Goal: Check status: Check status

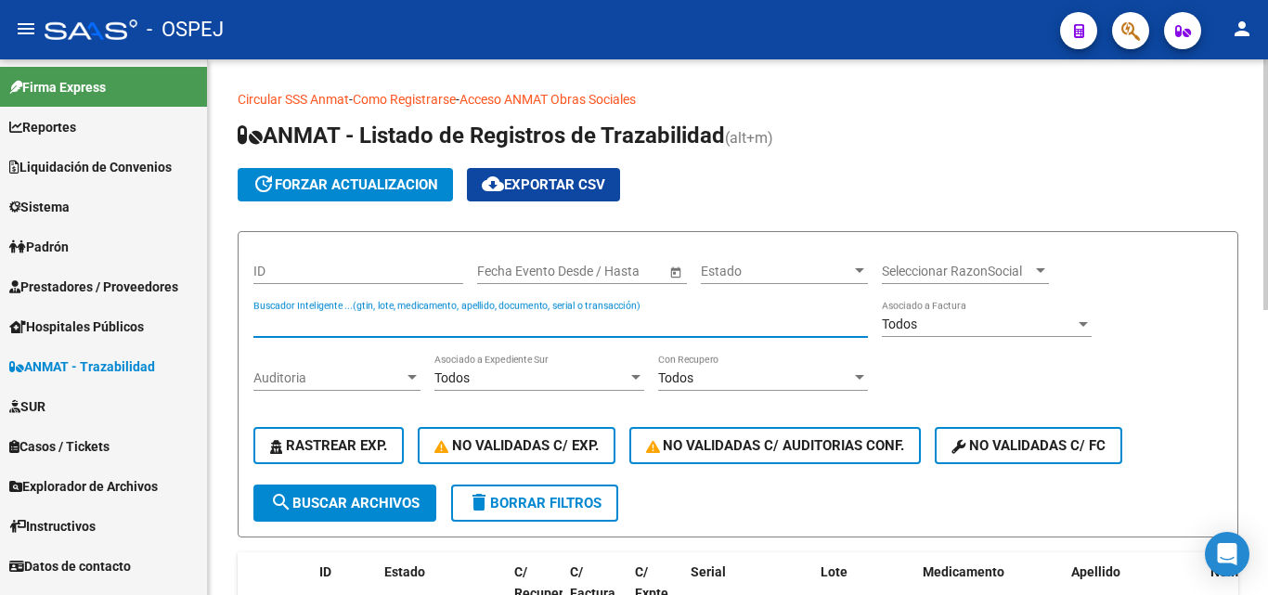
click at [305, 317] on input "Buscador Inteligente ...(gtin, lote, medicamento, apellido, documento, serial o…" at bounding box center [560, 324] width 614 height 16
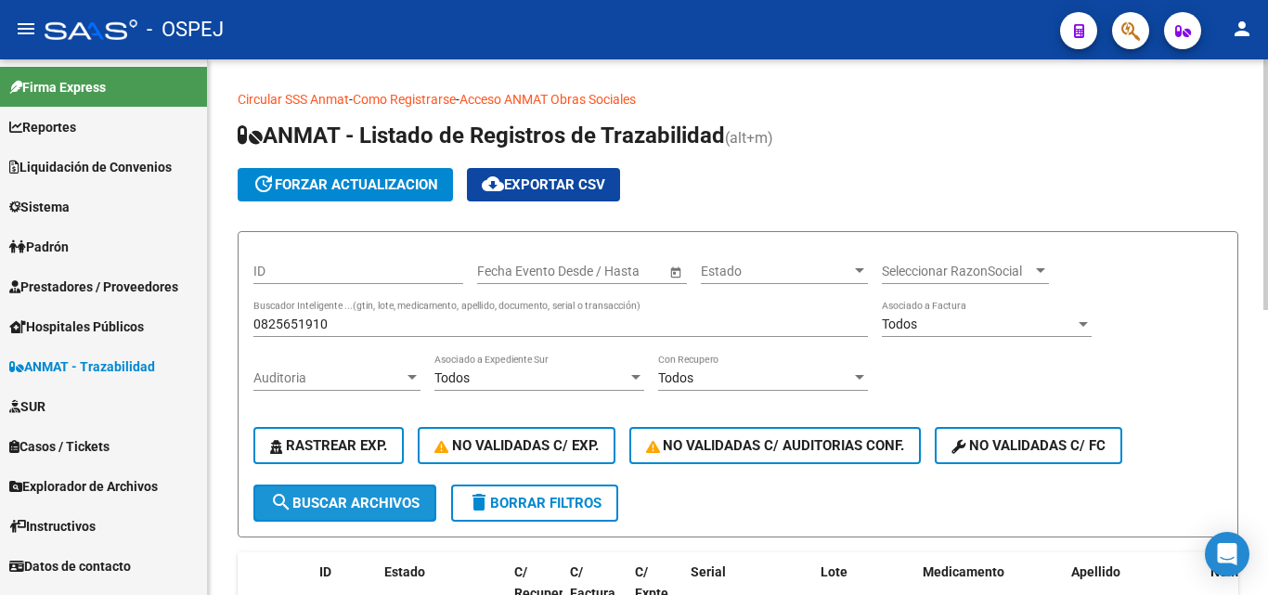
click at [339, 507] on span "search Buscar Archivos" at bounding box center [344, 503] width 149 height 17
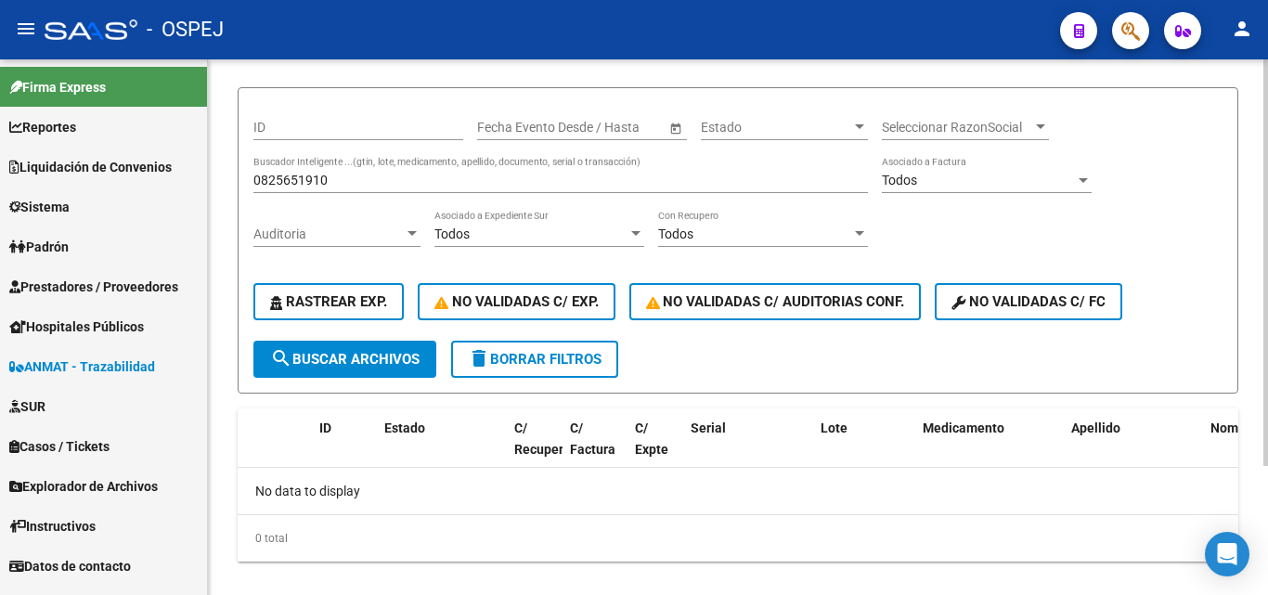
scroll to position [170, 0]
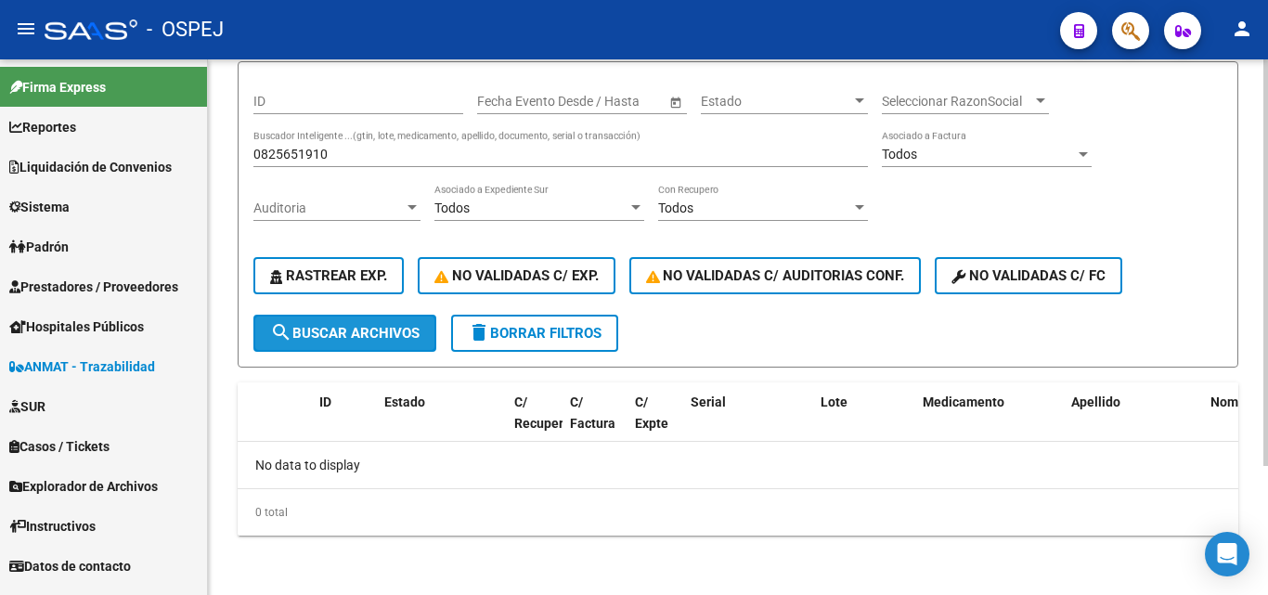
click at [316, 336] on span "search Buscar Archivos" at bounding box center [344, 333] width 149 height 17
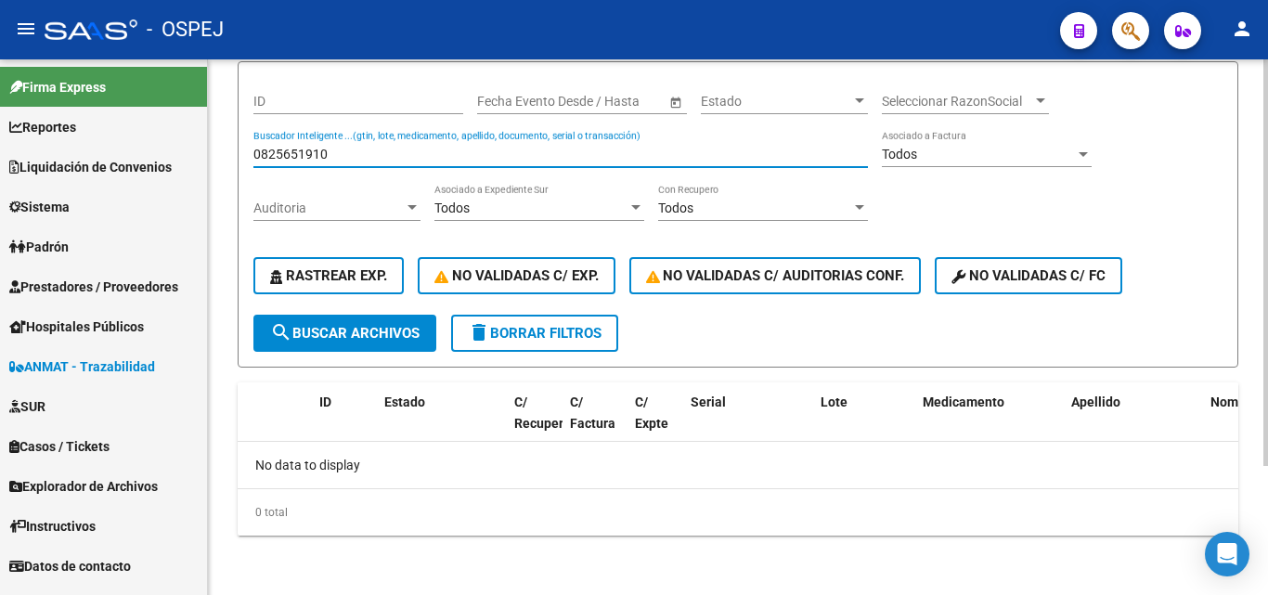
drag, startPoint x: 337, startPoint y: 153, endPoint x: 221, endPoint y: 138, distance: 116.9
click at [221, 138] on div "Circular SSS Anmat - Como Registrarse - Acceso ANMAT Obras Sociales Documentaci…" at bounding box center [738, 242] width 1060 height 705
click at [378, 326] on span "search Buscar Archivos" at bounding box center [344, 333] width 149 height 17
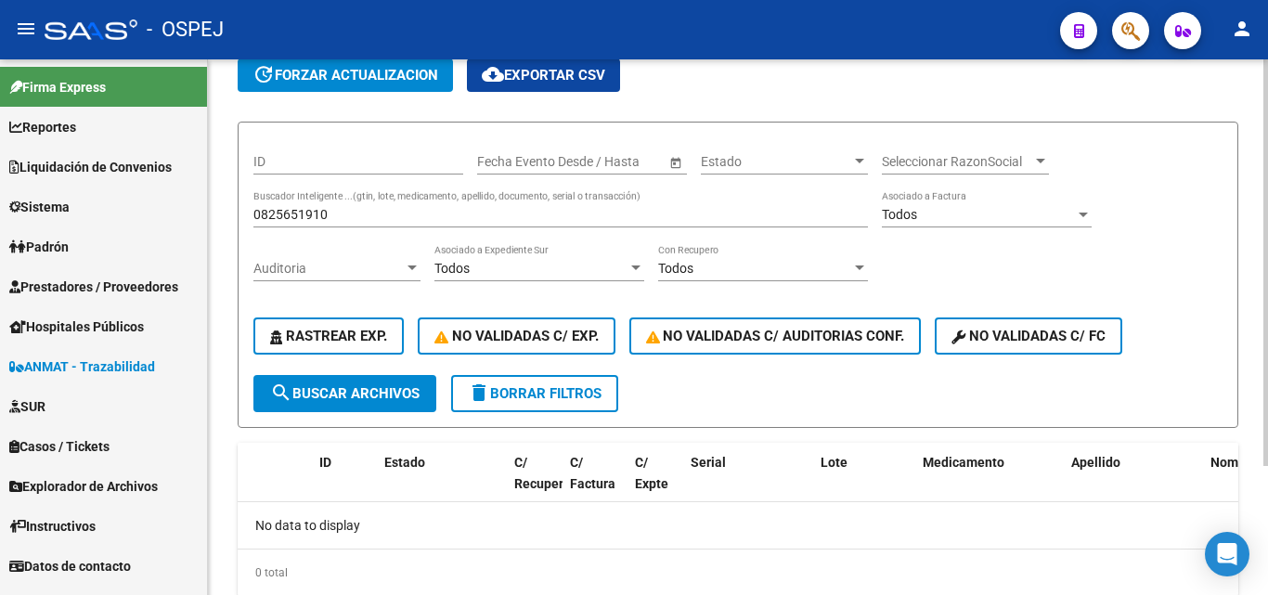
scroll to position [77, 0]
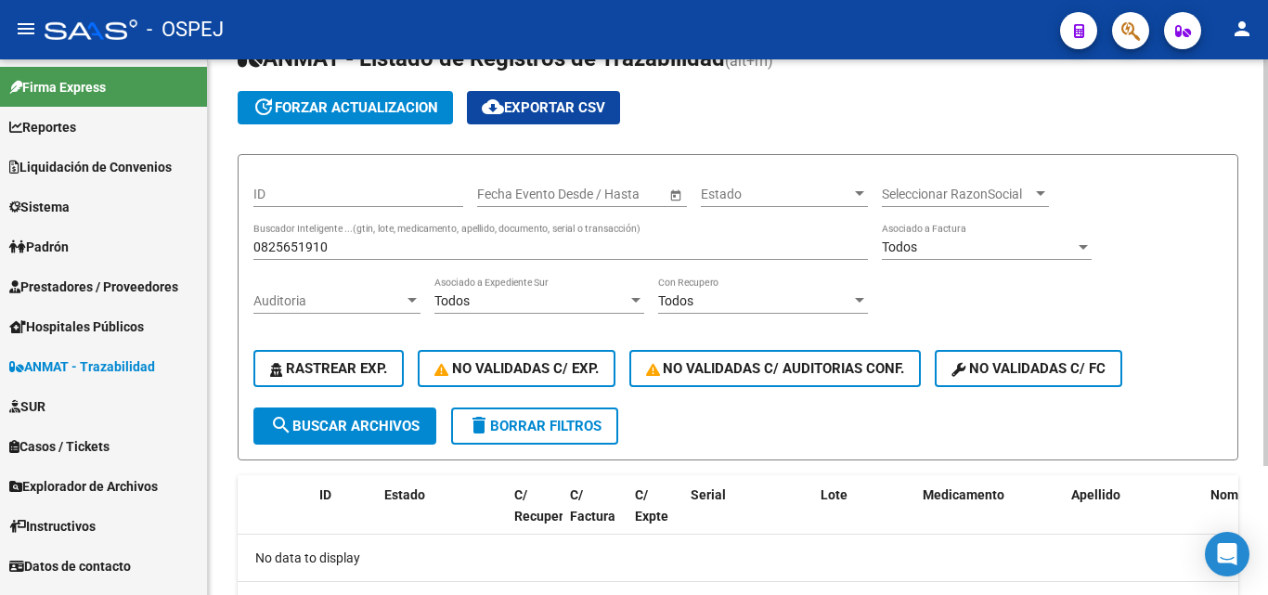
drag, startPoint x: 361, startPoint y: 238, endPoint x: 348, endPoint y: 238, distance: 13.0
click at [348, 238] on div "0825651910 Buscador Inteligente ...(gtin, lote, medicamento, apellido, document…" at bounding box center [560, 241] width 614 height 37
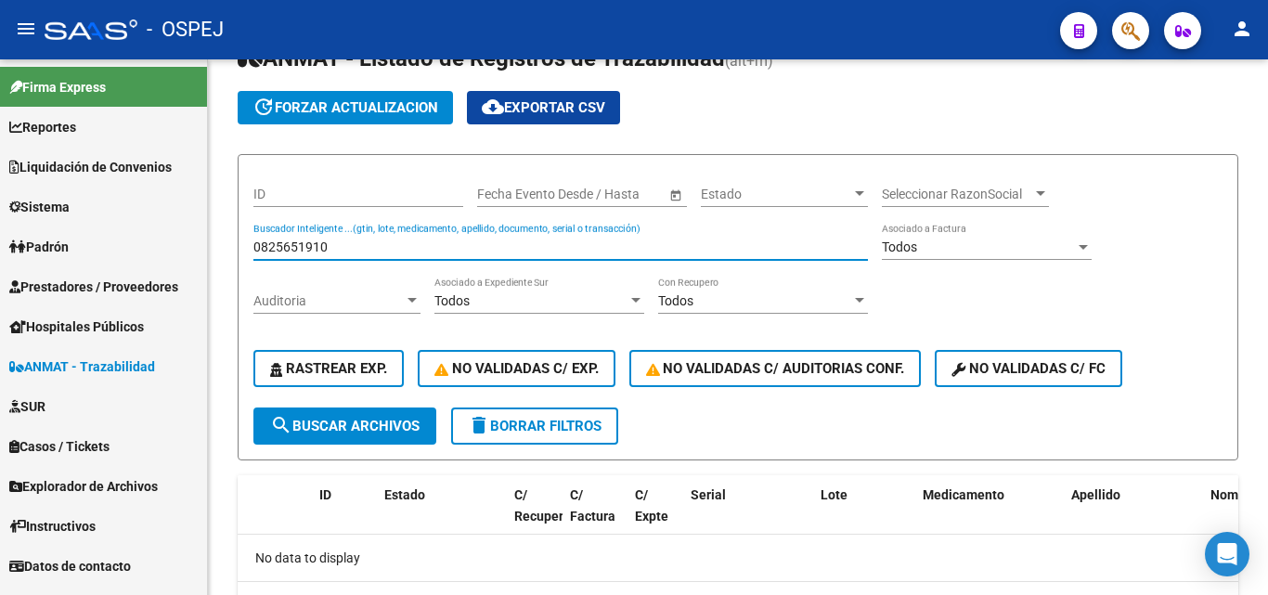
drag, startPoint x: 331, startPoint y: 242, endPoint x: 202, endPoint y: 230, distance: 129.6
click at [202, 230] on mat-sidenav-container "Firma Express Reportes Ingresos Devengados Detalles por CUIL RG Detalles - MT/P…" at bounding box center [634, 326] width 1268 height 535
type input "5419"
click at [331, 416] on button "search Buscar Archivos" at bounding box center [344, 425] width 183 height 37
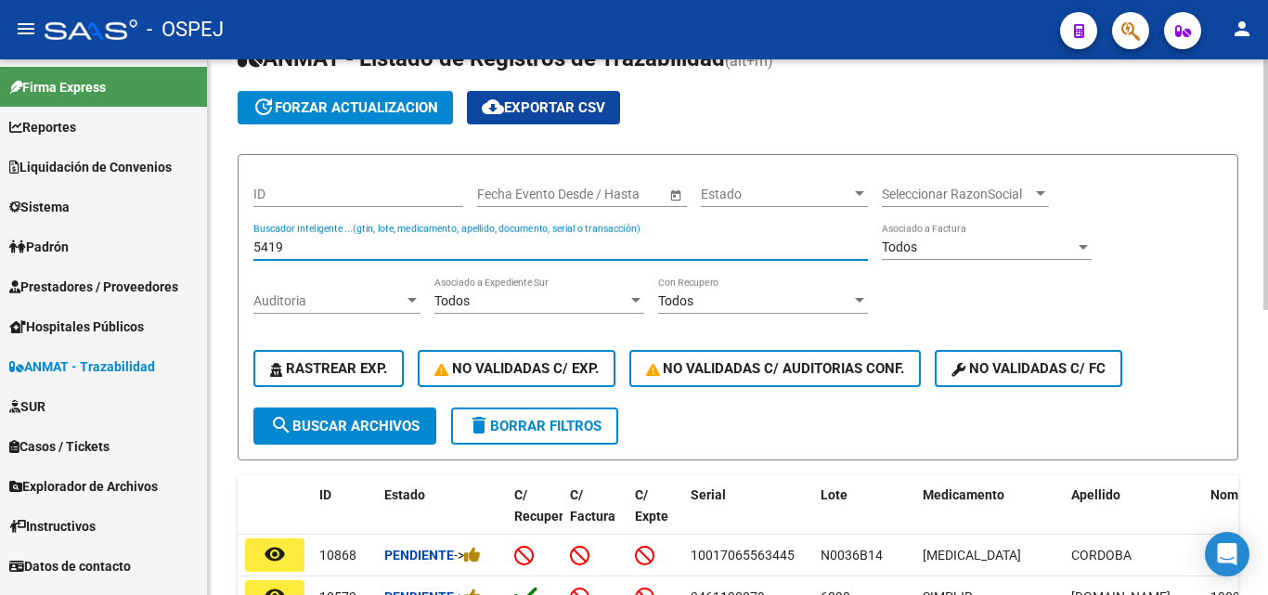
drag, startPoint x: 291, startPoint y: 243, endPoint x: 210, endPoint y: 247, distance: 81.8
click at [210, 247] on div "Circular SSS Anmat - Como Registrarse - Acceso ANMAT Obras Sociales Documentaci…" at bounding box center [738, 527] width 1060 height 1091
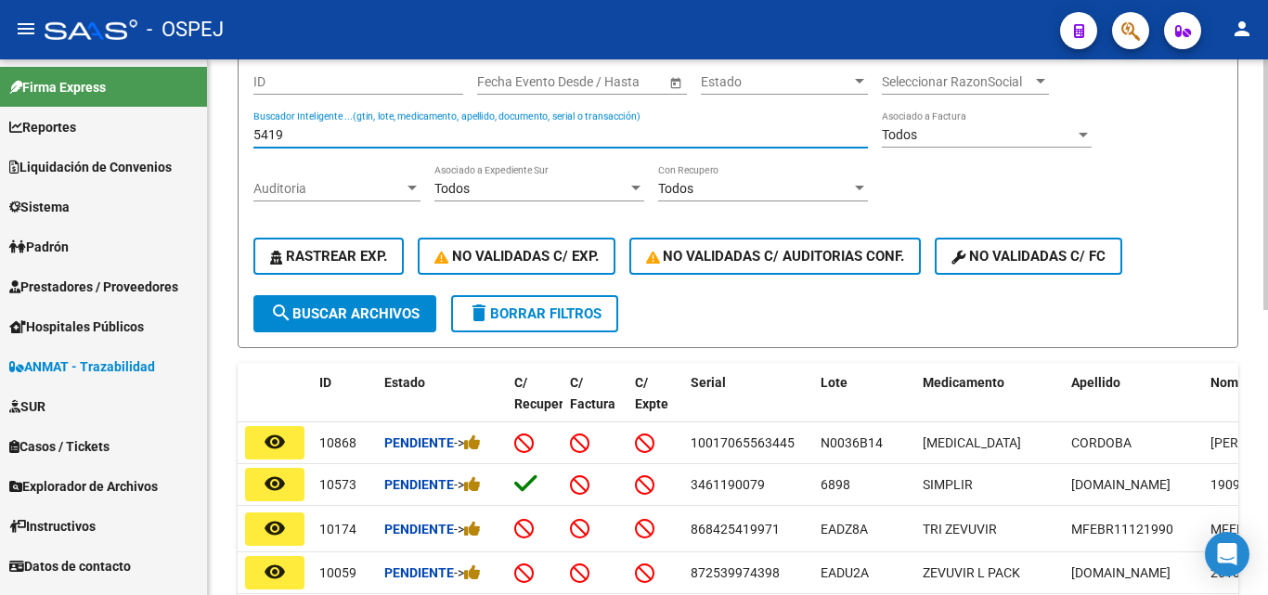
scroll to position [0, 0]
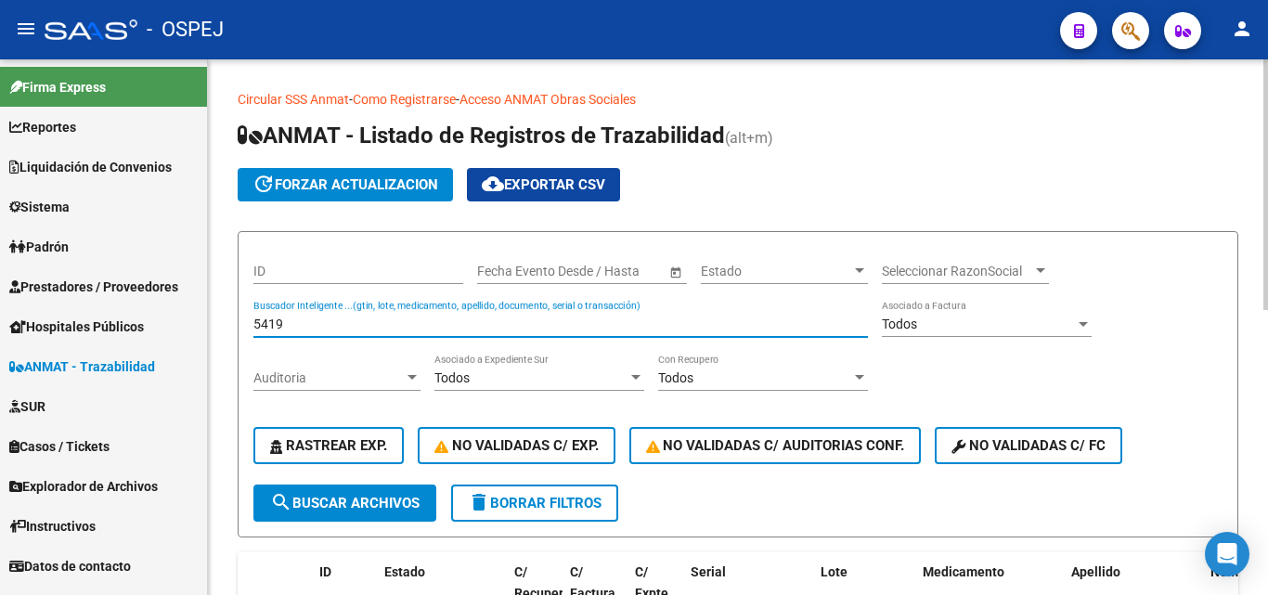
click at [302, 322] on input "5419" at bounding box center [560, 324] width 614 height 16
type input "6000320999"
click at [366, 503] on span "search Buscar Archivos" at bounding box center [344, 503] width 149 height 17
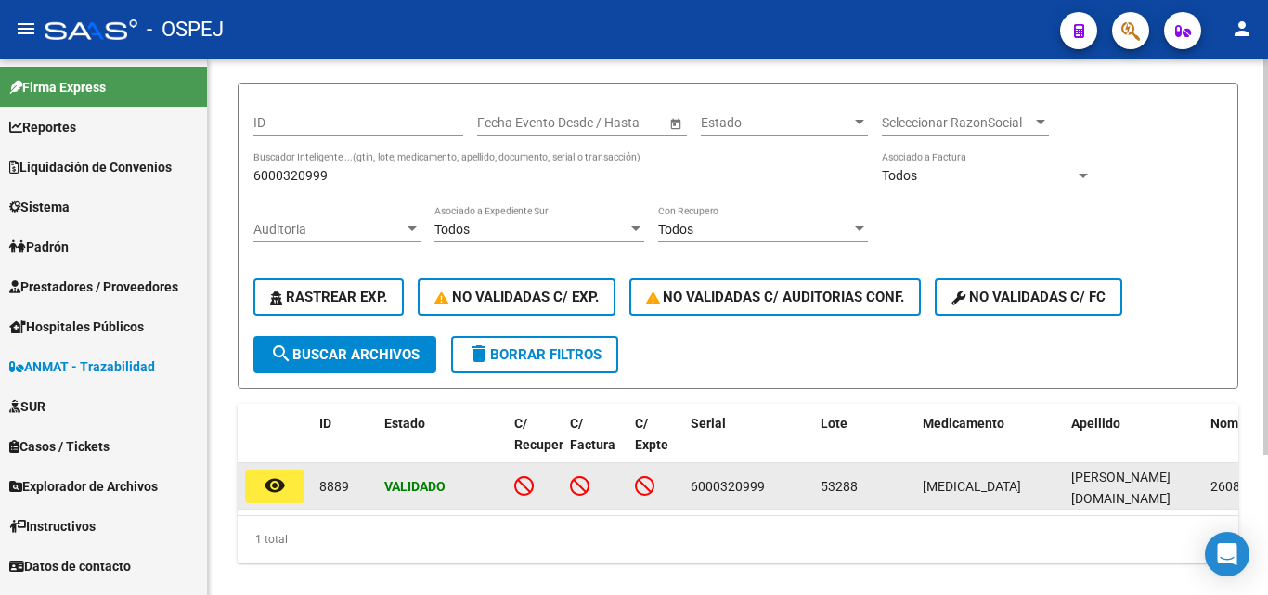
scroll to position [186, 0]
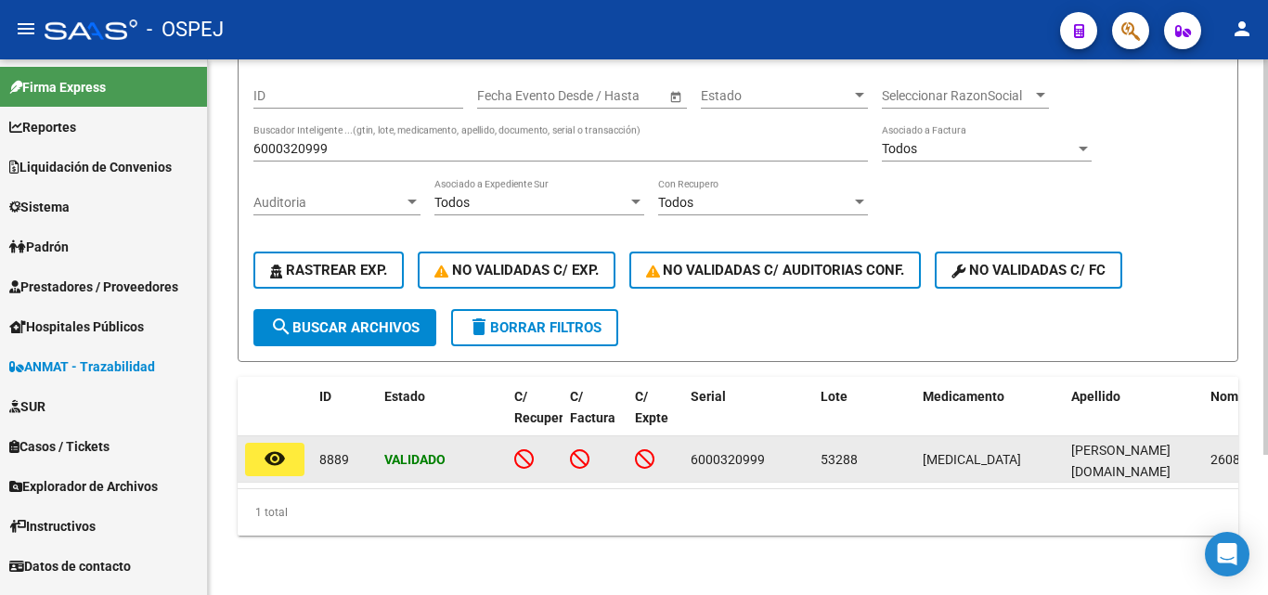
click at [278, 447] on mat-icon "remove_red_eye" at bounding box center [275, 458] width 22 height 22
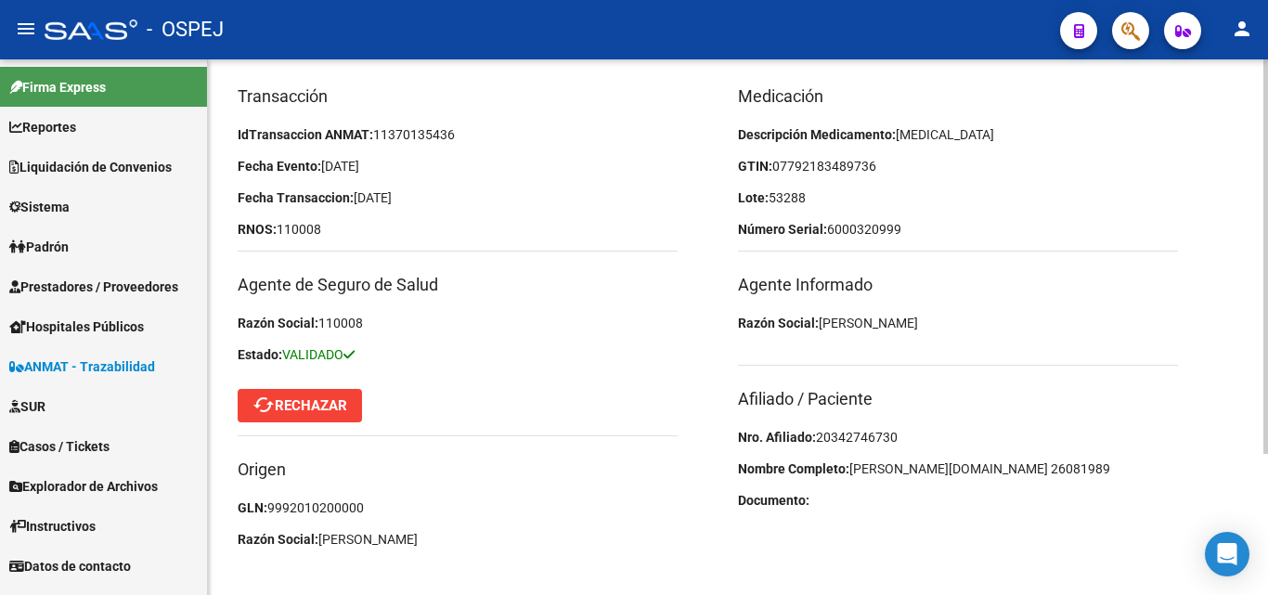
scroll to position [186, 0]
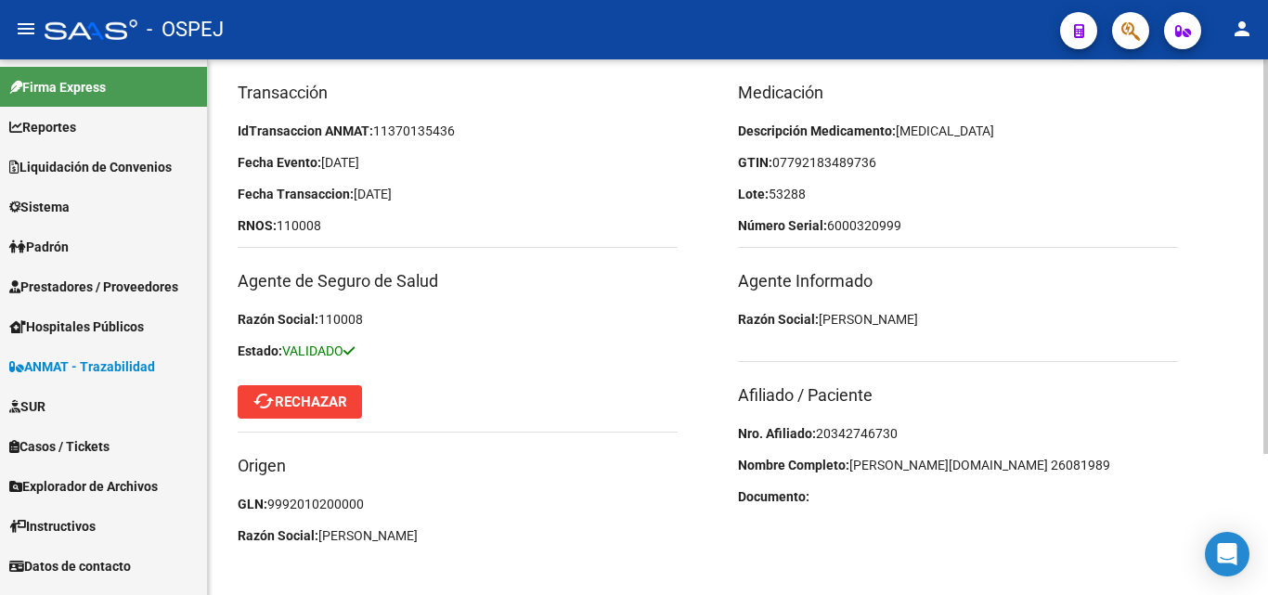
click at [846, 429] on span "20342746730" at bounding box center [857, 433] width 82 height 15
copy span "20342746730"
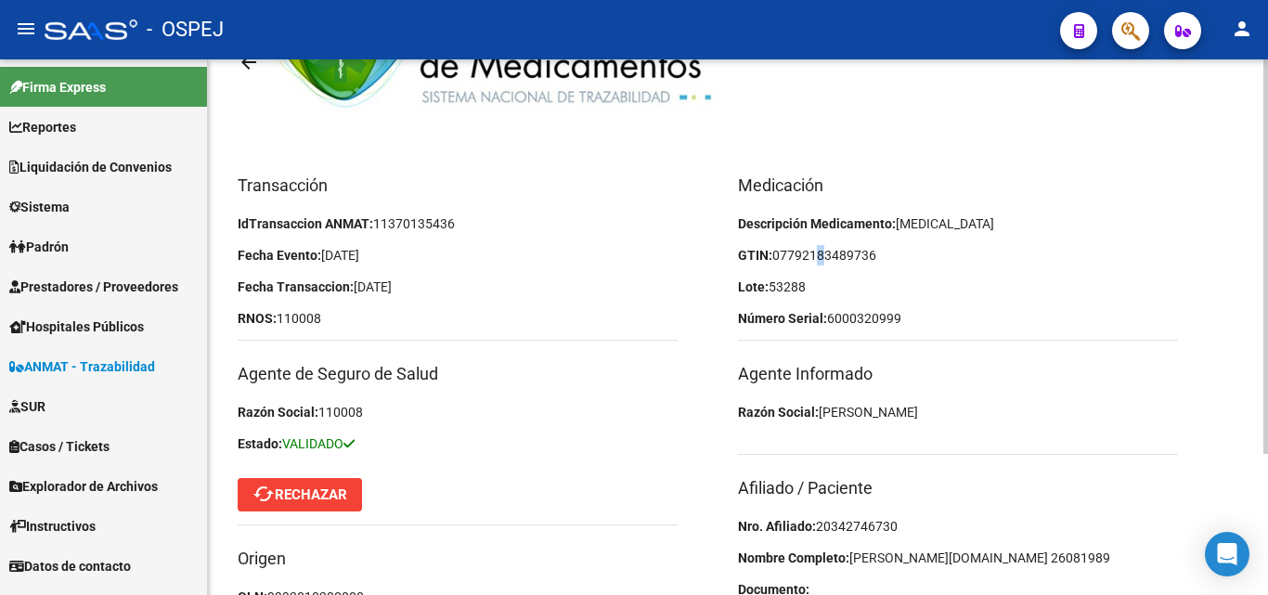
click at [817, 252] on span "07792183489736" at bounding box center [824, 255] width 104 height 15
click at [830, 255] on span "07792183489736" at bounding box center [824, 255] width 104 height 15
click at [848, 255] on span "07792183489736" at bounding box center [824, 255] width 104 height 15
click at [894, 253] on p "GTIN: 07792183489736" at bounding box center [958, 255] width 440 height 20
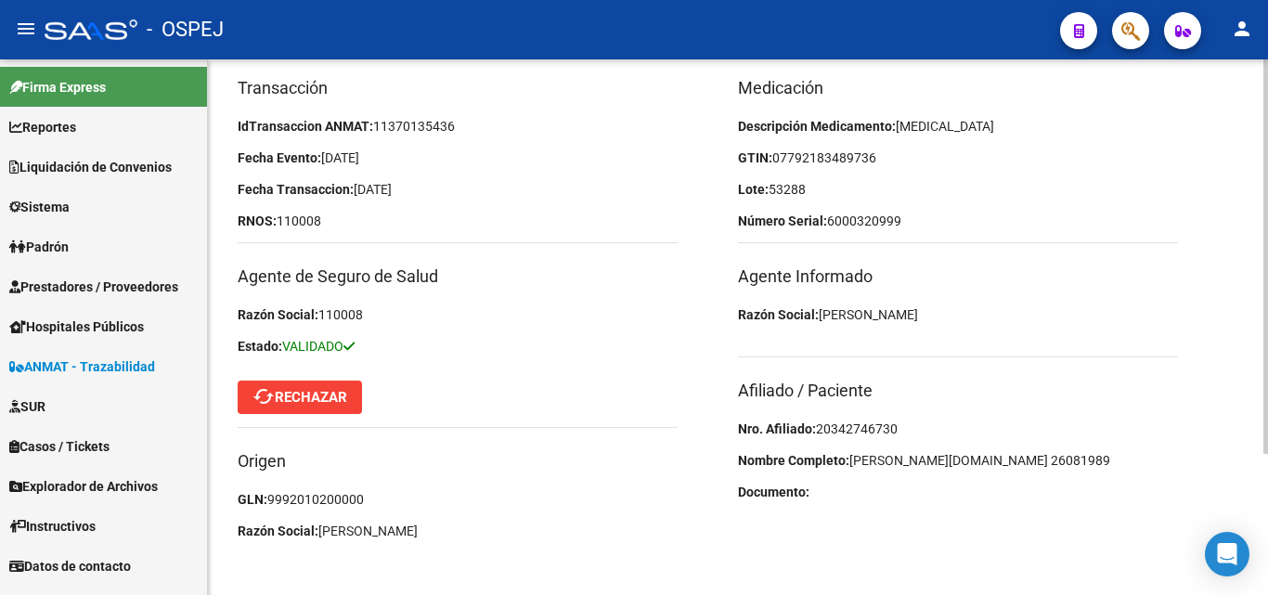
scroll to position [192, 0]
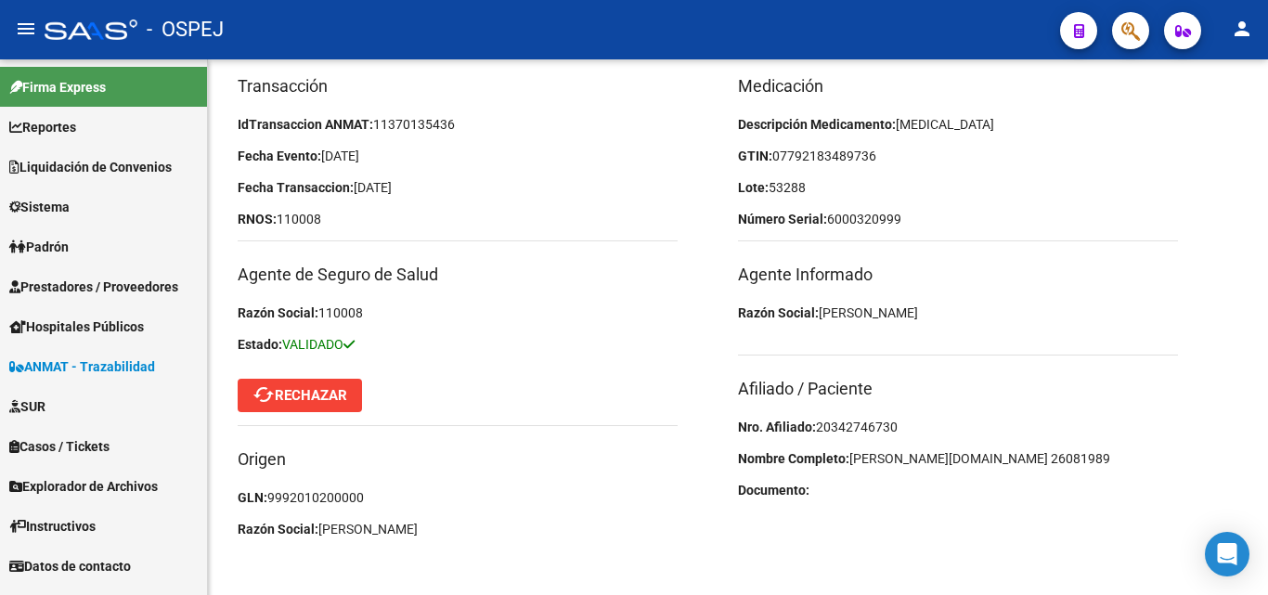
click at [90, 359] on span "ANMAT - Trazabilidad" at bounding box center [82, 366] width 146 height 20
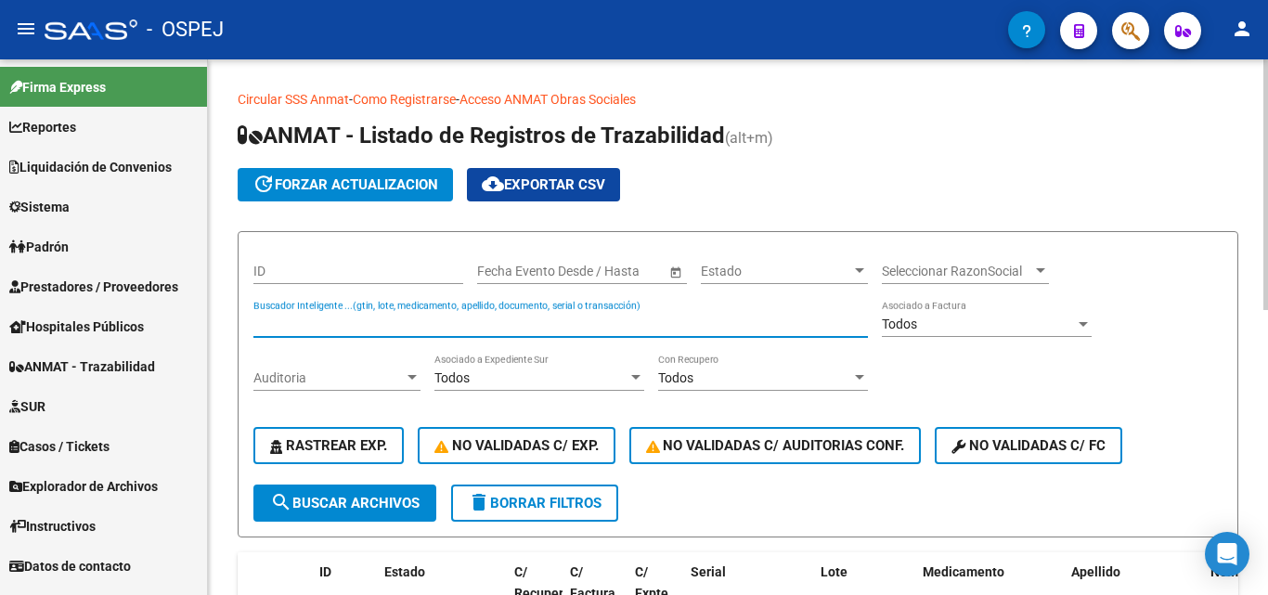
click at [314, 318] on input "Buscador Inteligente ...(gtin, lote, medicamento, apellido, documento, serial o…" at bounding box center [560, 324] width 614 height 16
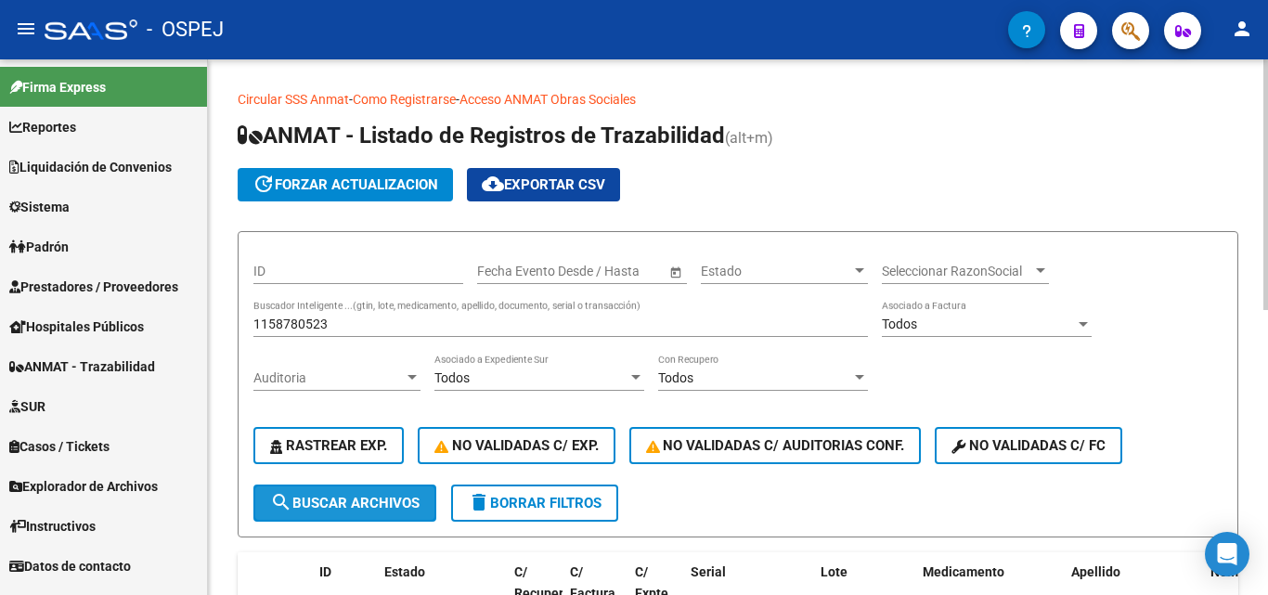
click at [288, 502] on mat-icon "search" at bounding box center [281, 502] width 22 height 22
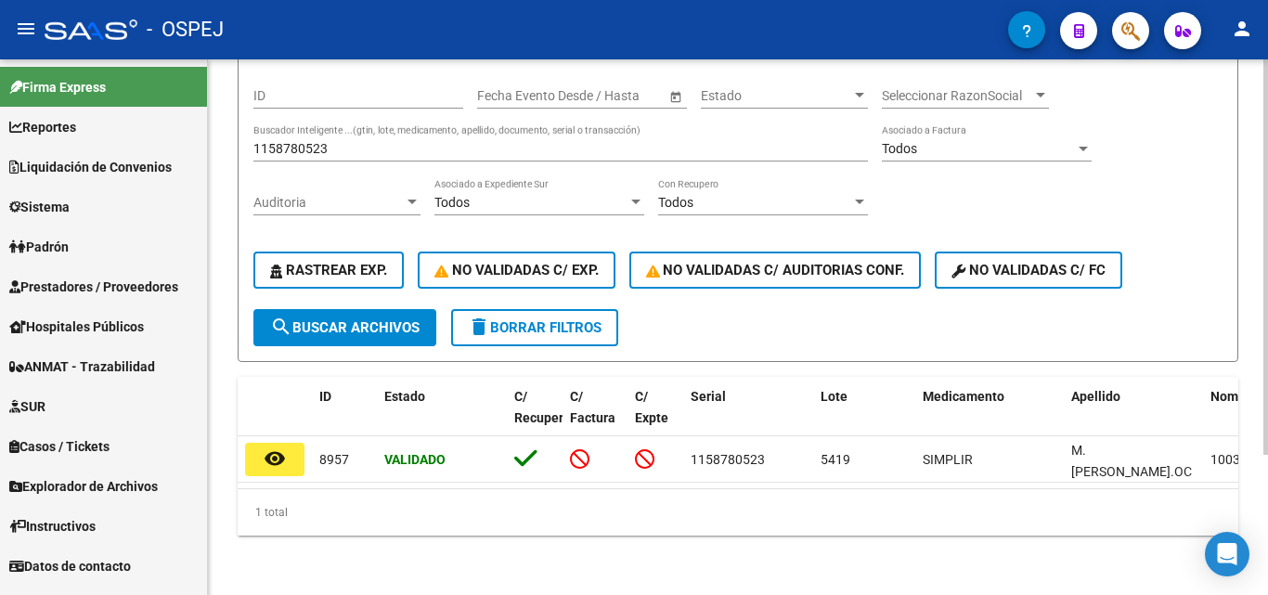
scroll to position [190, 0]
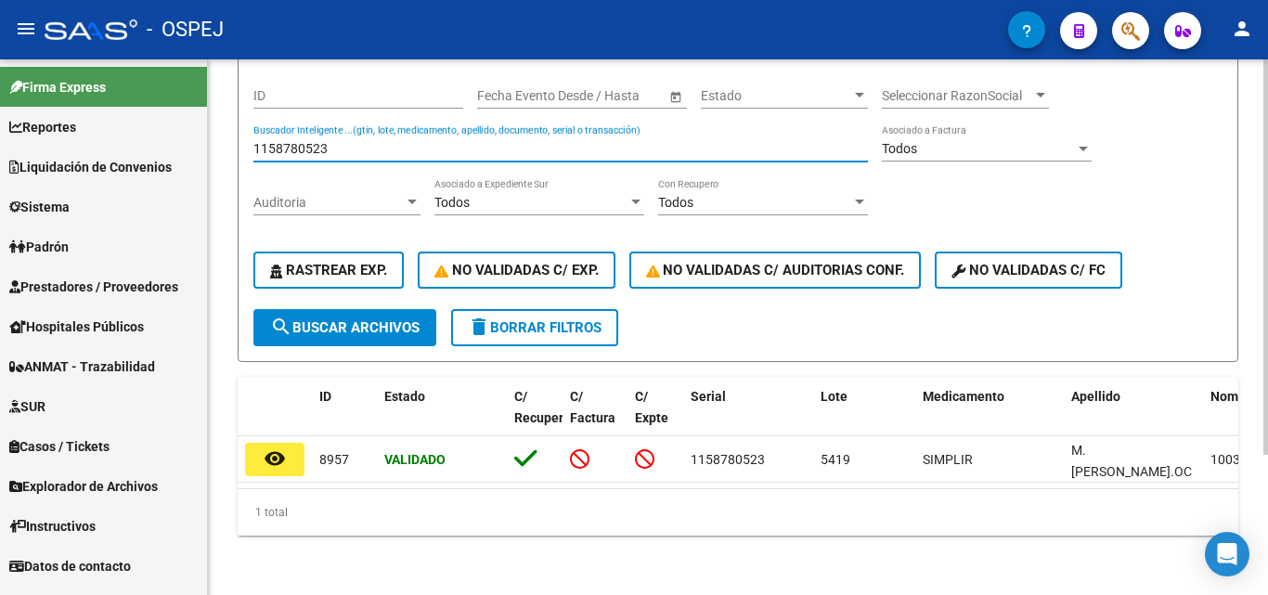
drag, startPoint x: 349, startPoint y: 134, endPoint x: 251, endPoint y: 164, distance: 103.0
click at [261, 102] on div "ID Start date – End date Fecha Evento Desde / Hasta Estado Estado Seleccionar R…" at bounding box center [737, 190] width 969 height 238
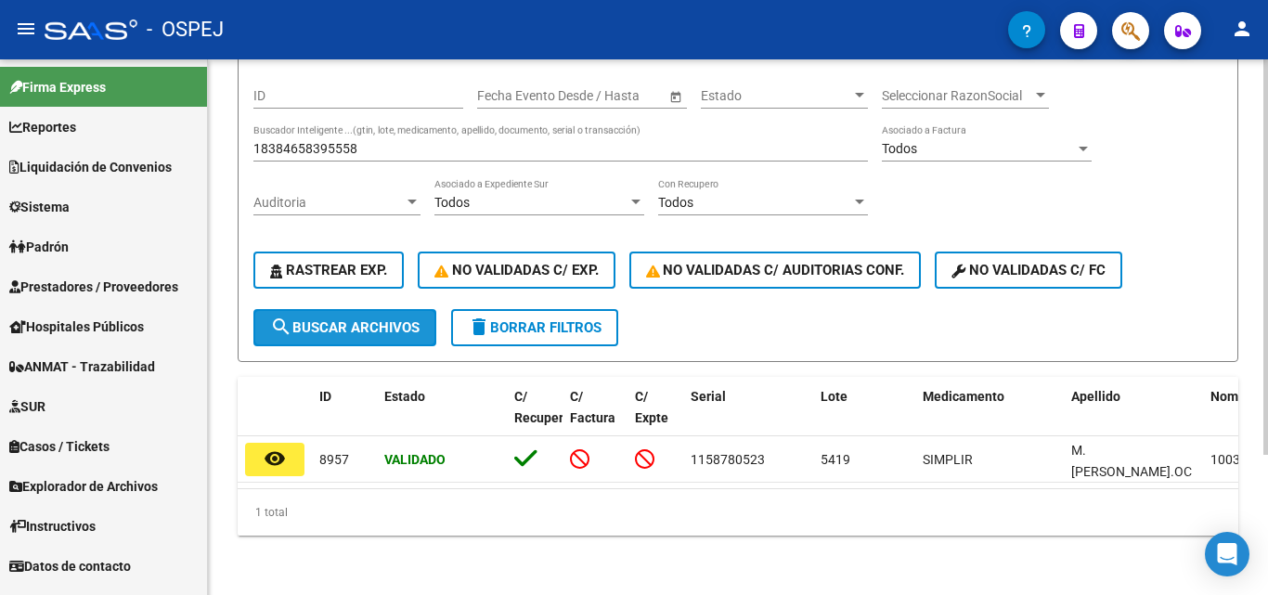
click at [355, 319] on span "search Buscar Archivos" at bounding box center [344, 327] width 149 height 17
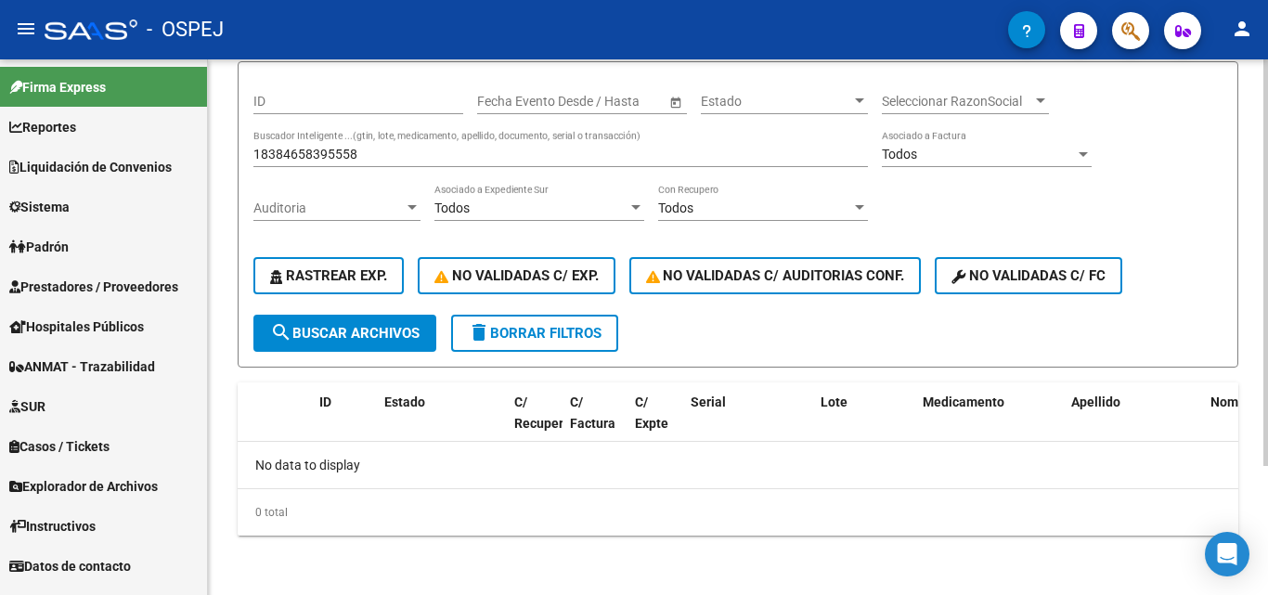
scroll to position [170, 0]
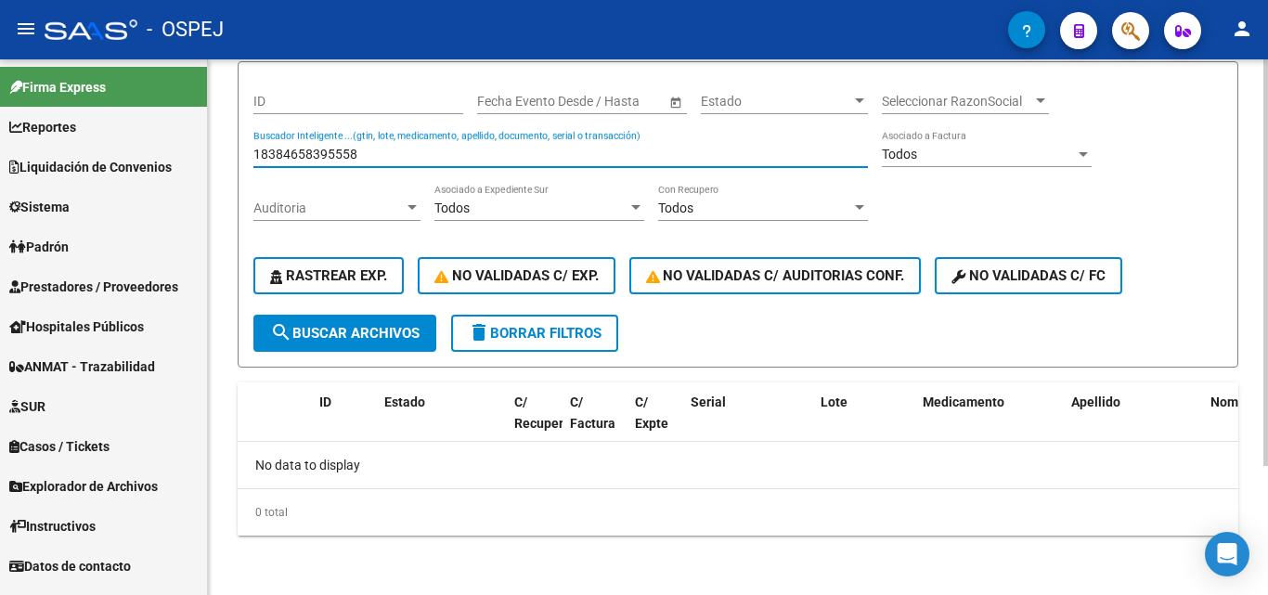
drag, startPoint x: 260, startPoint y: 153, endPoint x: 247, endPoint y: 149, distance: 13.5
click at [247, 149] on form "ID Start date – End date Fecha Evento Desde / Hasta Estado Estado Seleccionar R…" at bounding box center [738, 214] width 1000 height 306
click at [300, 329] on span "search Buscar Archivos" at bounding box center [344, 333] width 149 height 17
drag, startPoint x: 352, startPoint y: 151, endPoint x: 207, endPoint y: 157, distance: 144.9
click at [207, 157] on mat-sidenav-container "Firma Express Reportes Ingresos Devengados Detalles por CUIL RG Detalles - MT/P…" at bounding box center [634, 326] width 1268 height 535
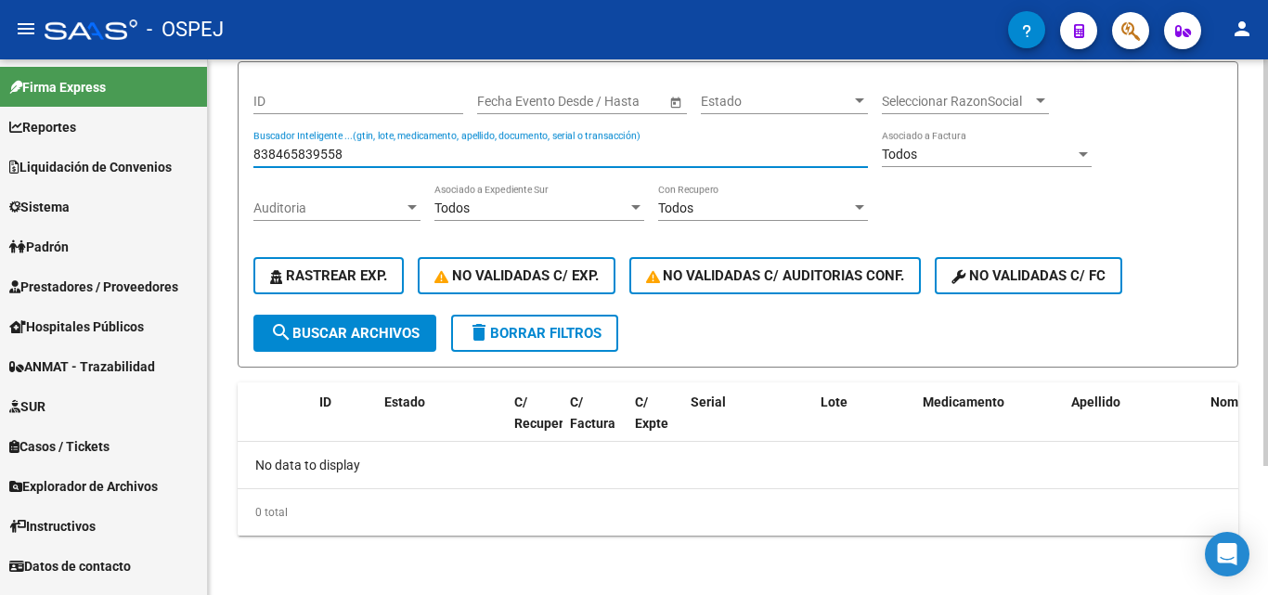
click at [388, 334] on span "search Buscar Archivos" at bounding box center [344, 333] width 149 height 17
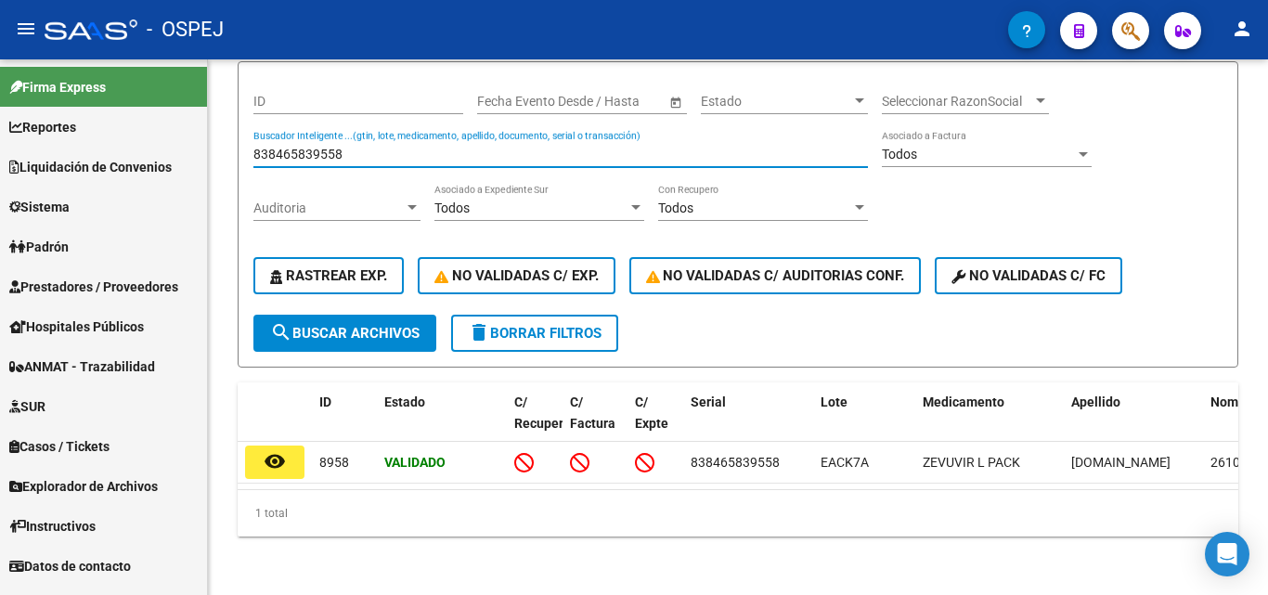
drag, startPoint x: 338, startPoint y: 161, endPoint x: 204, endPoint y: 141, distance: 135.0
click at [204, 141] on mat-sidenav-container "Firma Express Reportes Ingresos Devengados Detalles por CUIL RG Detalles - MT/P…" at bounding box center [634, 326] width 1268 height 535
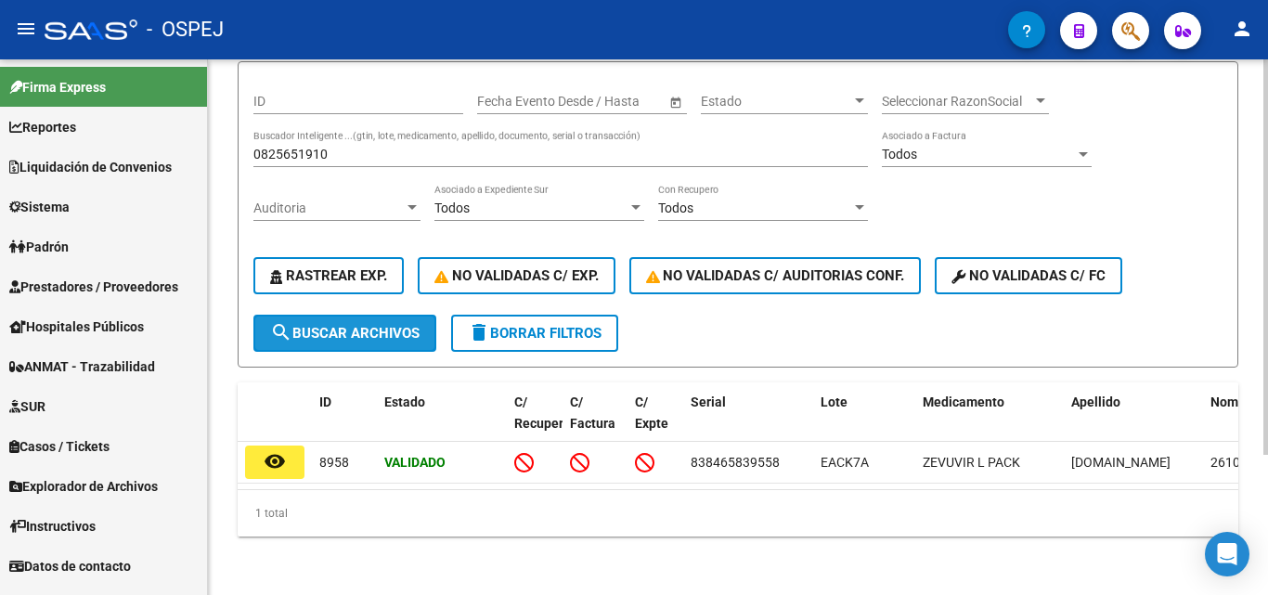
click at [289, 350] on button "search Buscar Archivos" at bounding box center [344, 333] width 183 height 37
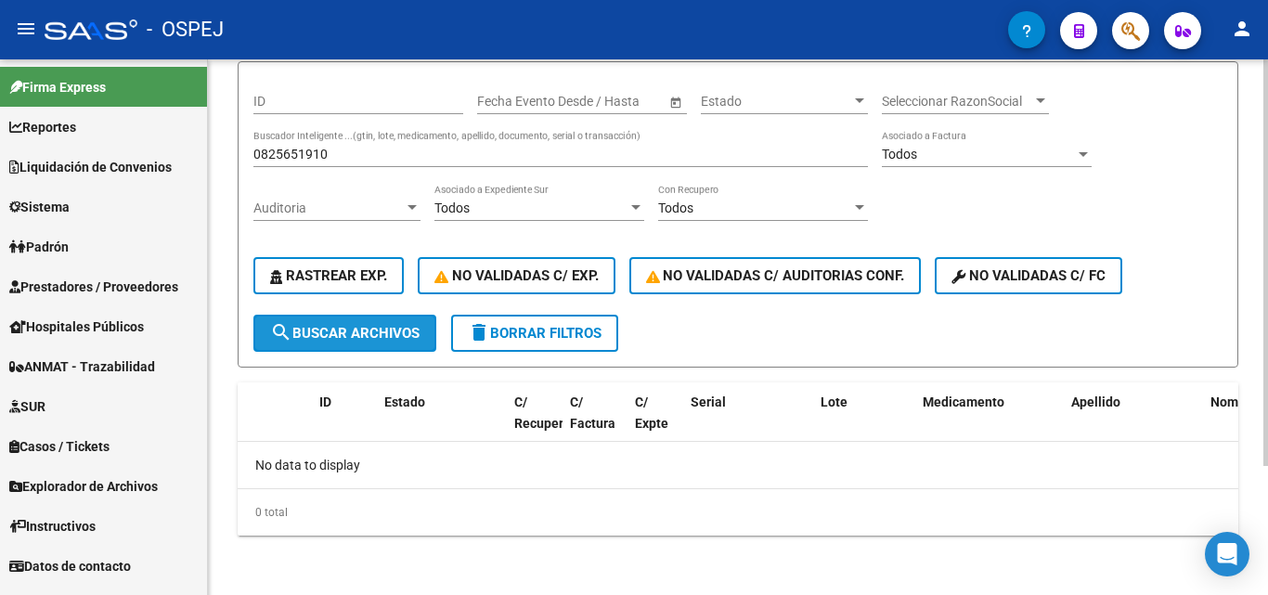
click at [316, 320] on button "search Buscar Archivos" at bounding box center [344, 333] width 183 height 37
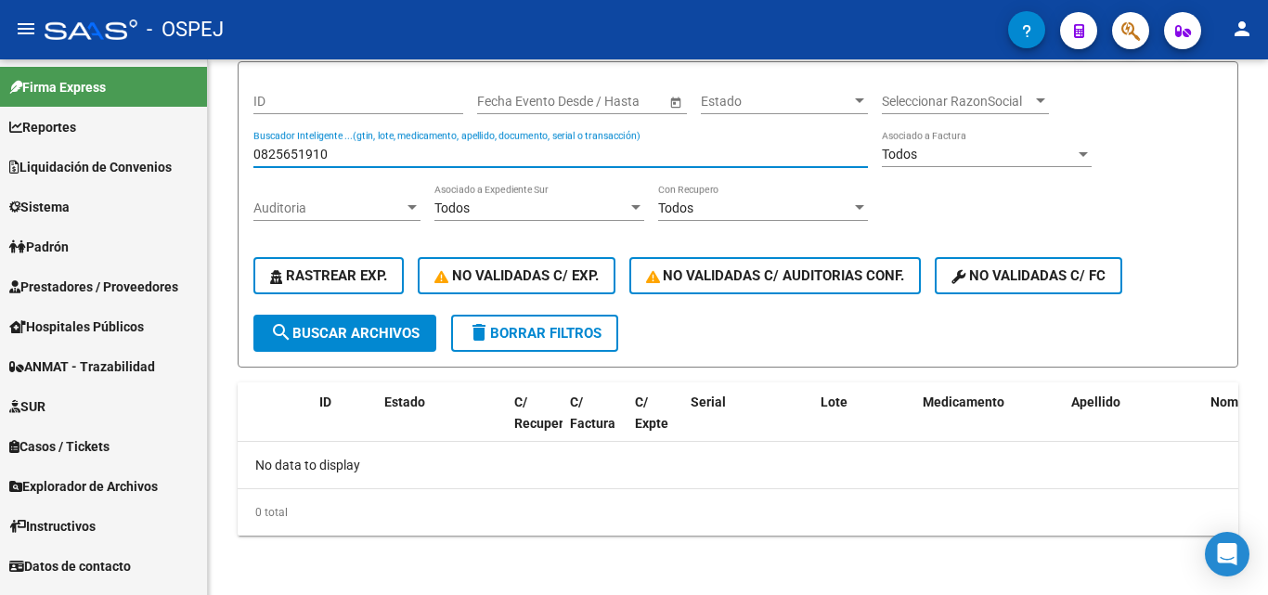
drag, startPoint x: 339, startPoint y: 161, endPoint x: 80, endPoint y: 141, distance: 259.7
click at [80, 141] on mat-sidenav-container "Firma Express Reportes Ingresos Devengados Detalles por CUIL RG Detalles - MT/P…" at bounding box center [634, 326] width 1268 height 535
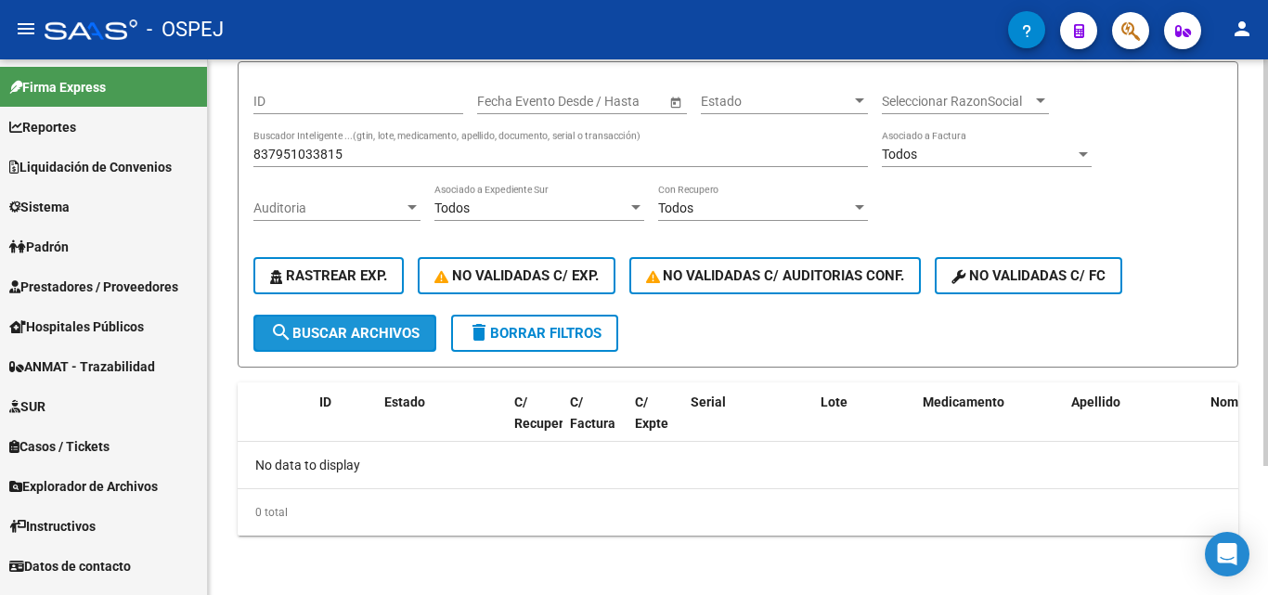
click at [310, 325] on span "search Buscar Archivos" at bounding box center [344, 333] width 149 height 17
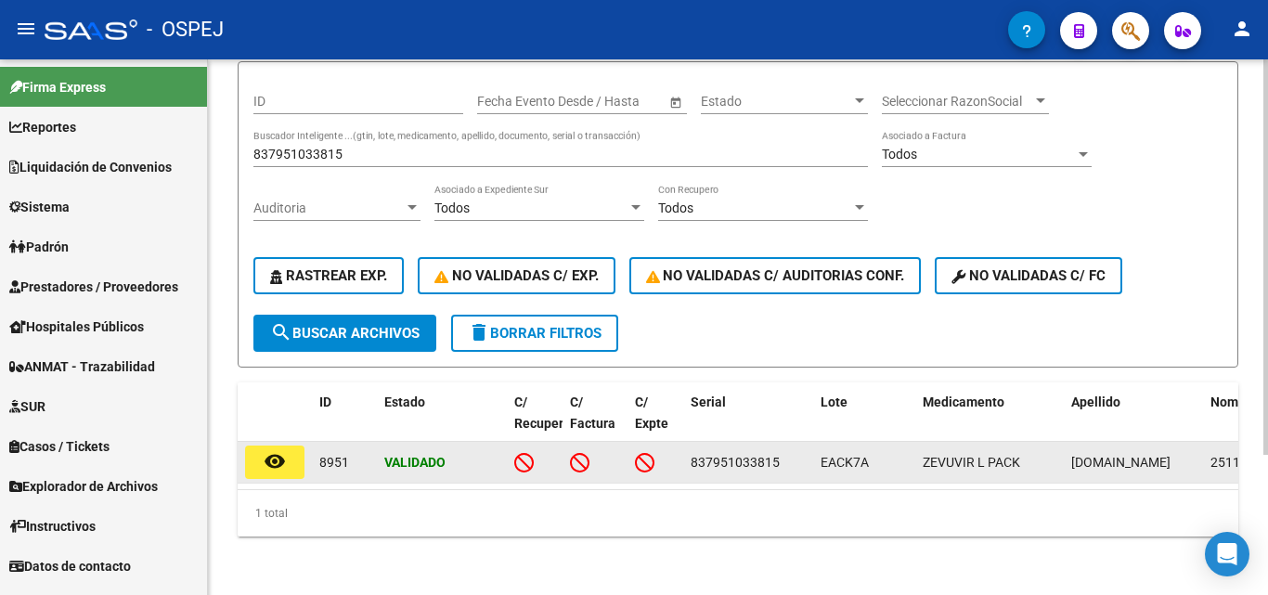
scroll to position [0, 875]
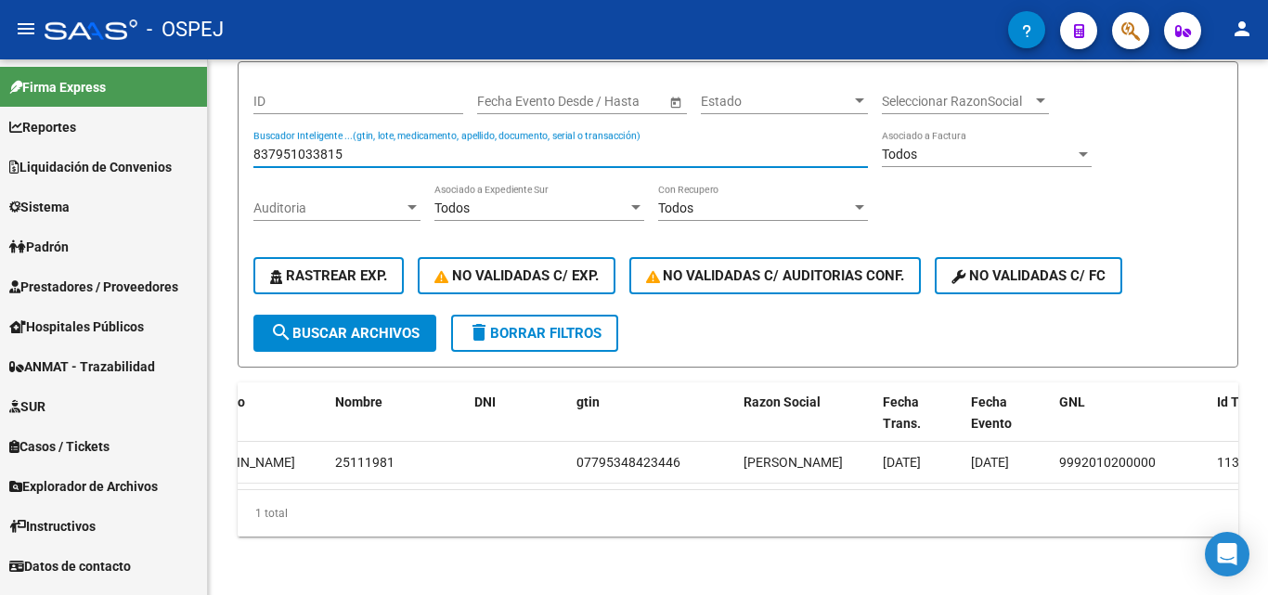
drag, startPoint x: 350, startPoint y: 159, endPoint x: 0, endPoint y: 134, distance: 350.8
click at [0, 134] on mat-sidenav-container "Firma Express Reportes Ingresos Devengados Detalles por CUIL RG Detalles - MT/P…" at bounding box center [634, 326] width 1268 height 535
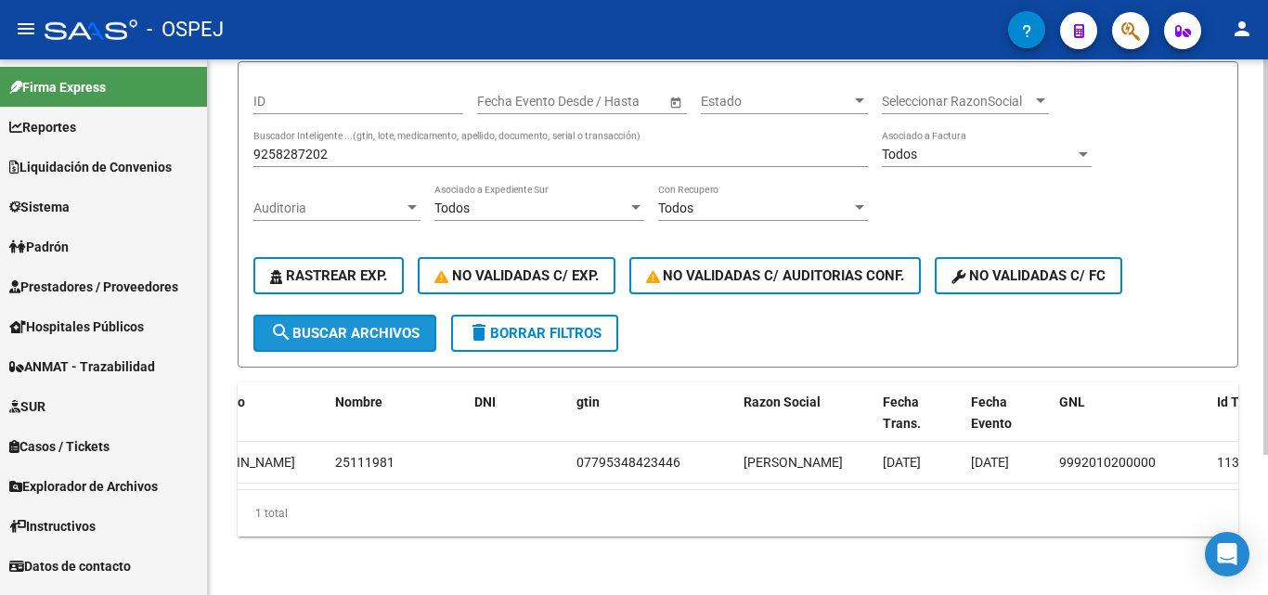
click at [369, 343] on button "search Buscar Archivos" at bounding box center [344, 333] width 183 height 37
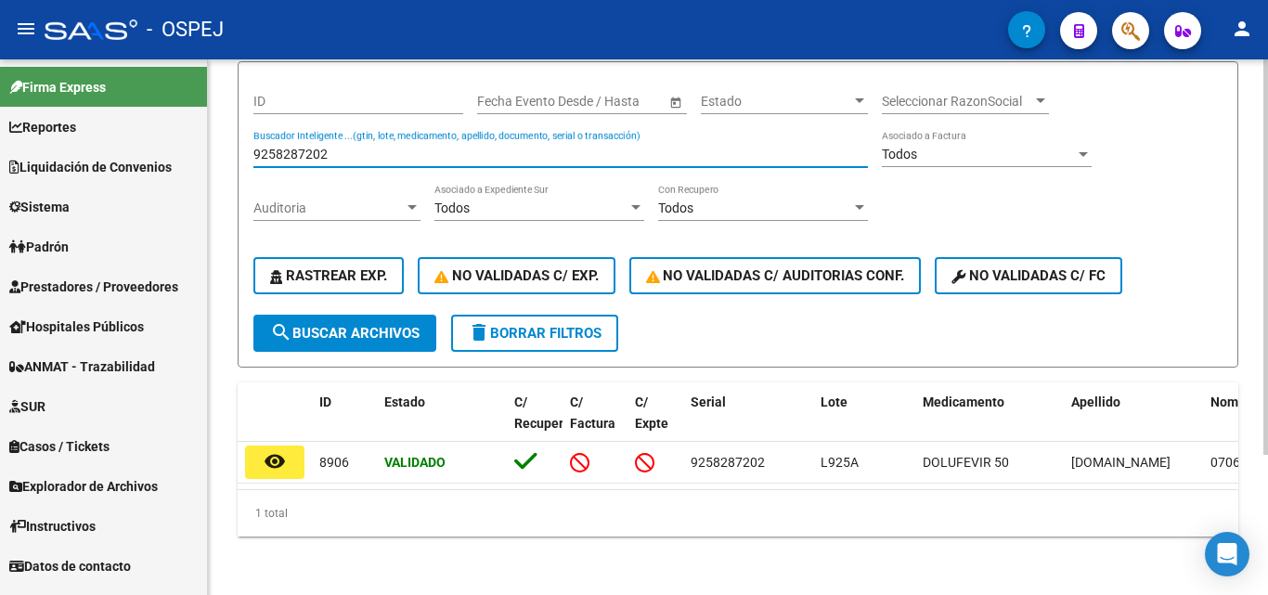
drag, startPoint x: 339, startPoint y: 161, endPoint x: 251, endPoint y: 135, distance: 91.3
click at [251, 135] on form "ID Start date – End date Fecha Evento Desde / Hasta Estado Estado Seleccionar R…" at bounding box center [738, 214] width 1000 height 306
click at [390, 330] on span "search Buscar Archivos" at bounding box center [344, 333] width 149 height 17
drag, startPoint x: 330, startPoint y: 154, endPoint x: 0, endPoint y: 144, distance: 330.5
click at [0, 144] on mat-sidenav-container "Firma Express Reportes Ingresos Devengados Detalles por CUIL RG Detalles - MT/P…" at bounding box center [634, 326] width 1268 height 535
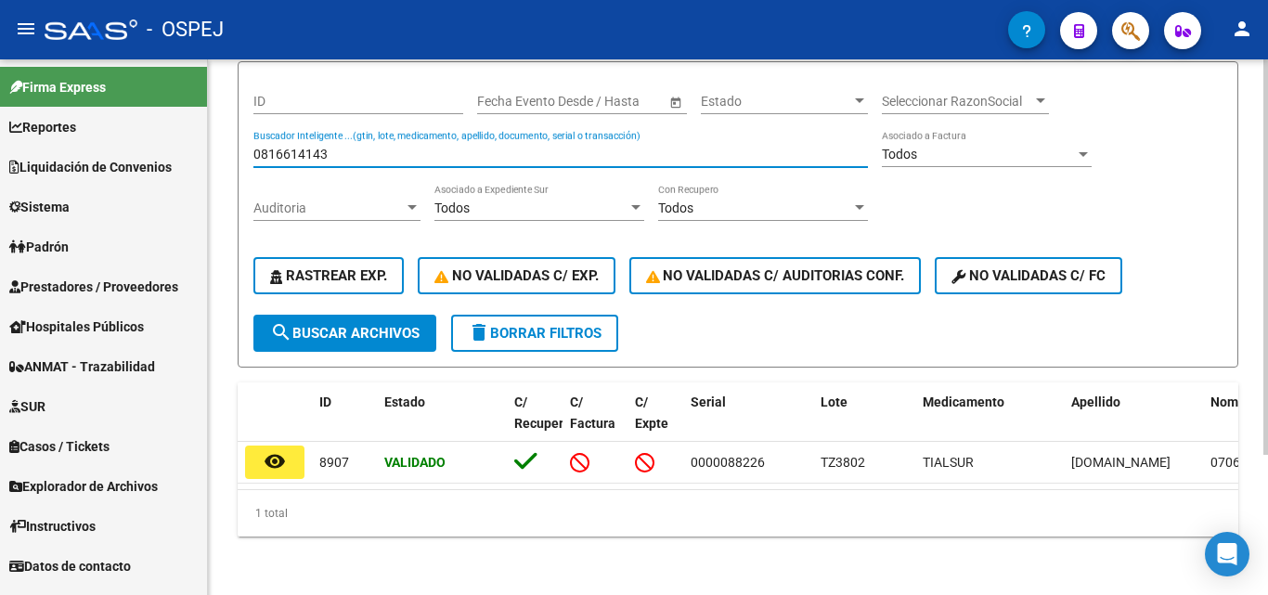
type input "0816614143"
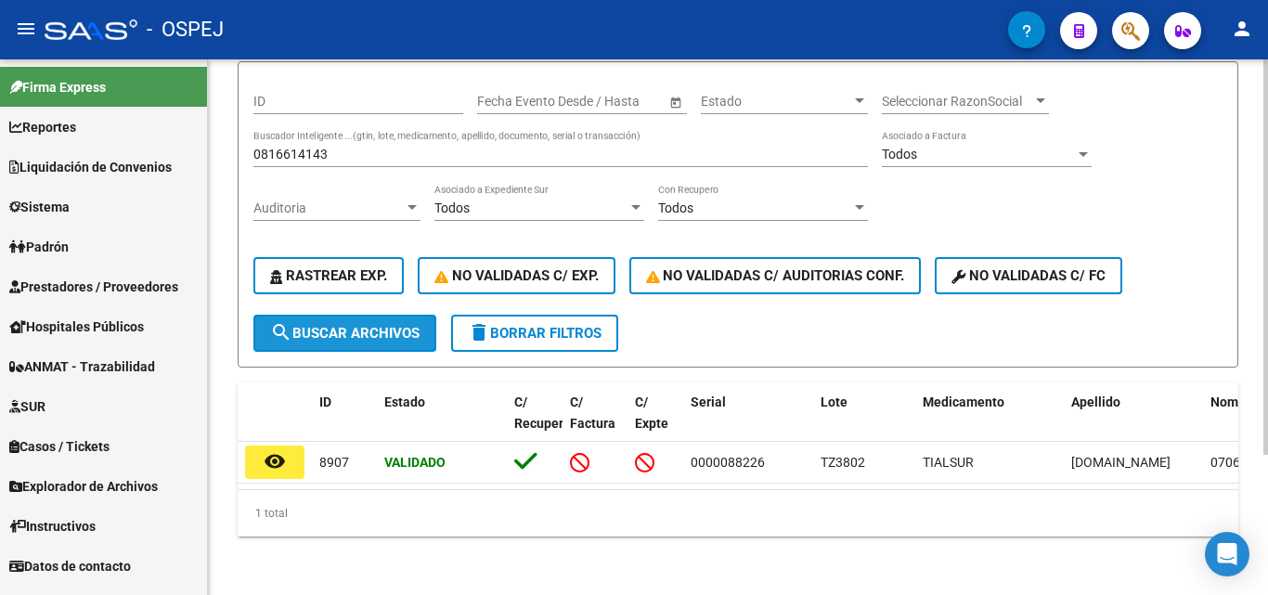
click at [305, 334] on span "search Buscar Archivos" at bounding box center [344, 333] width 149 height 17
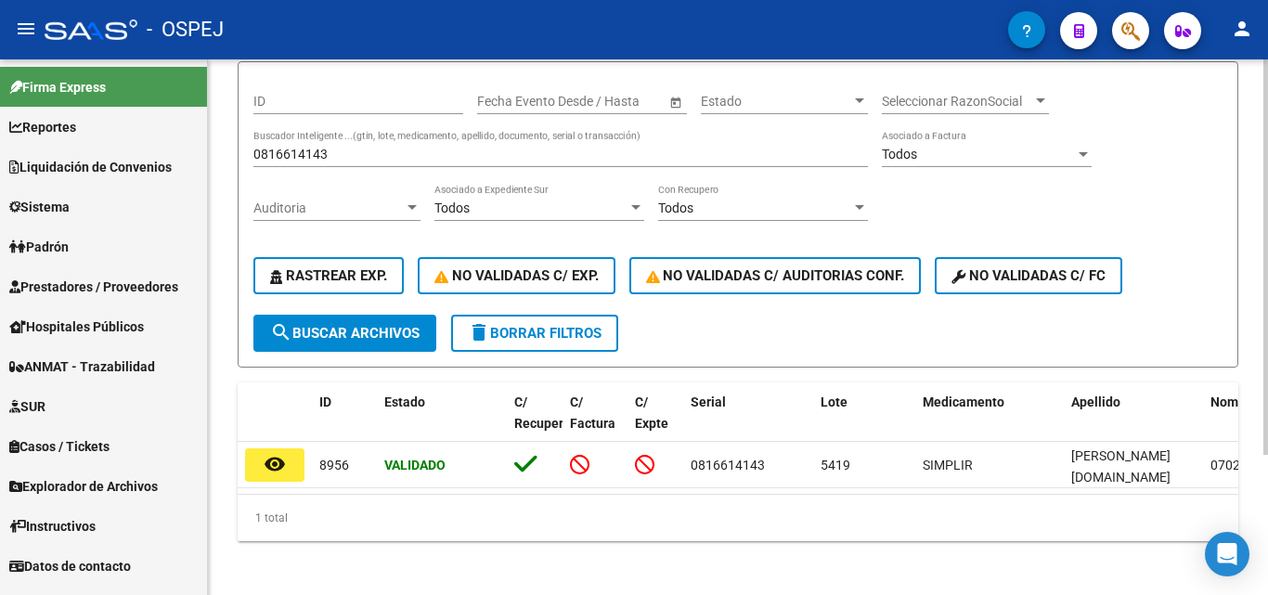
click at [335, 141] on div "0816614143 Buscador Inteligente ...(gtin, lote, medicamento, apellido, document…" at bounding box center [560, 148] width 614 height 37
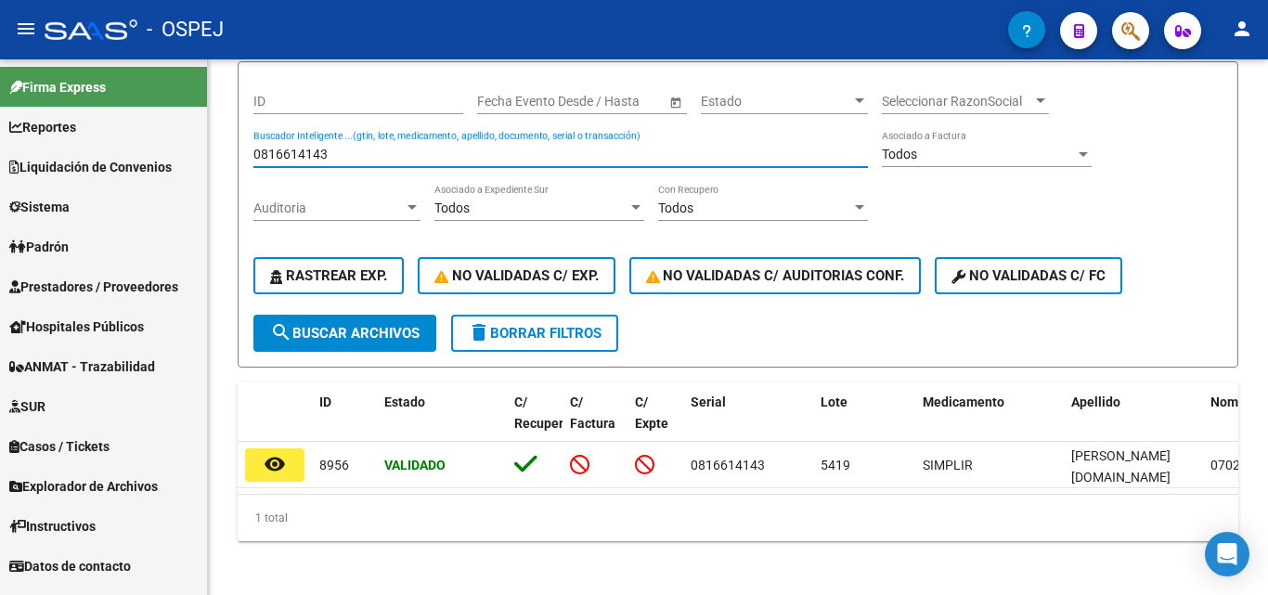
drag, startPoint x: 349, startPoint y: 157, endPoint x: 0, endPoint y: 142, distance: 349.3
click at [0, 142] on mat-sidenav-container "Firma Express Reportes Ingresos Devengados Detalles por CUIL RG Detalles - MT/P…" at bounding box center [634, 326] width 1268 height 535
click at [342, 159] on input "0816614143" at bounding box center [560, 155] width 614 height 16
drag, startPoint x: 342, startPoint y: 159, endPoint x: 169, endPoint y: 138, distance: 173.8
click at [169, 138] on mat-sidenav-container "Firma Express Reportes Ingresos Devengados Detalles por CUIL RG Detalles - MT/P…" at bounding box center [634, 326] width 1268 height 535
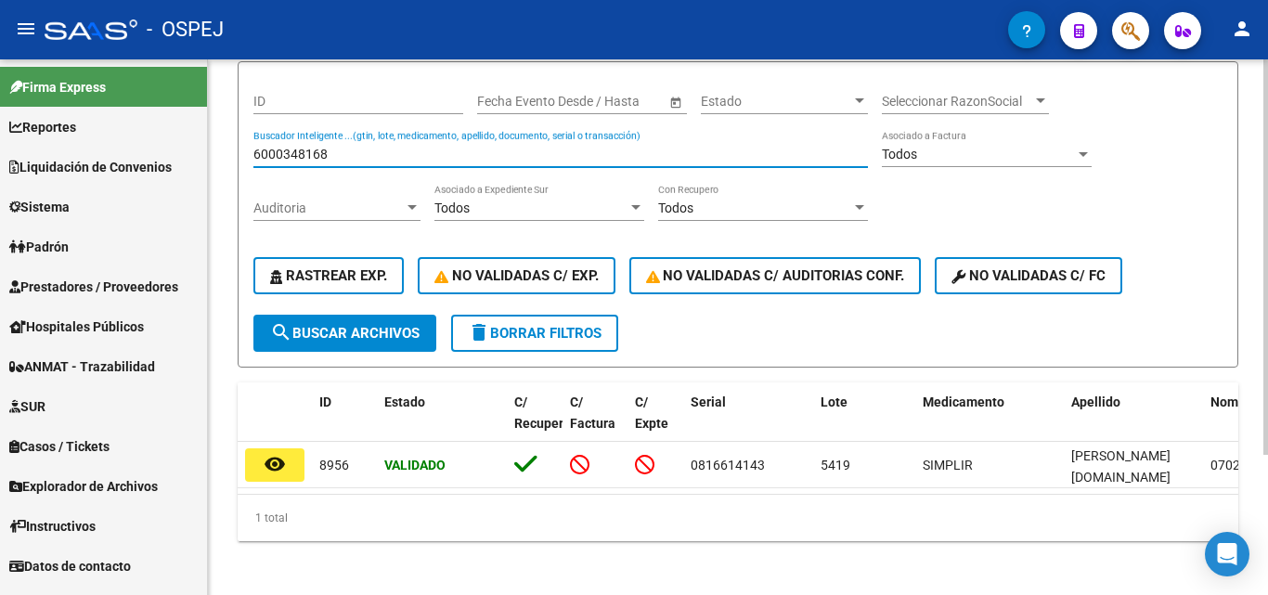
type input "6000348168"
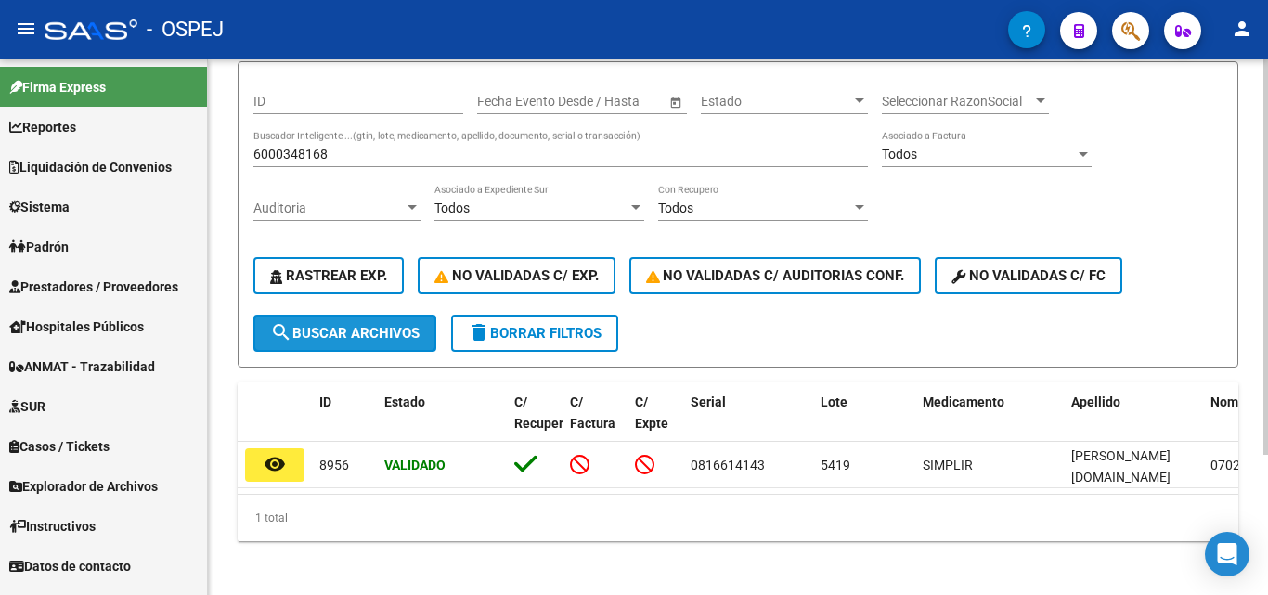
click at [344, 346] on button "search Buscar Archivos" at bounding box center [344, 333] width 183 height 37
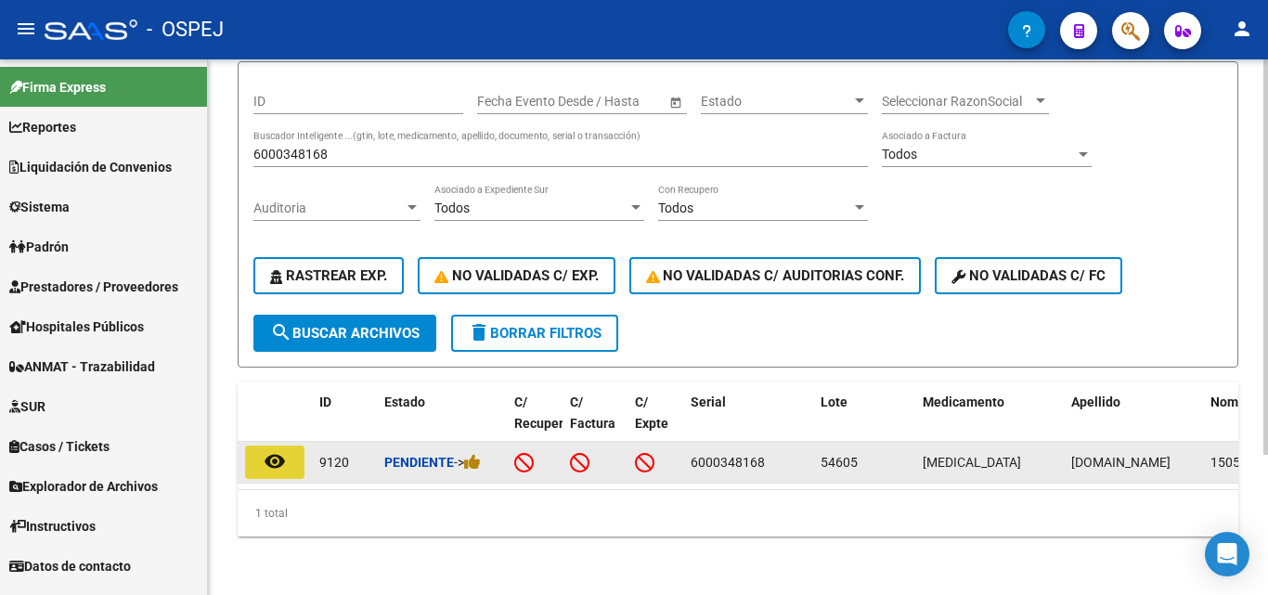
click at [273, 469] on mat-icon "remove_red_eye" at bounding box center [275, 461] width 22 height 22
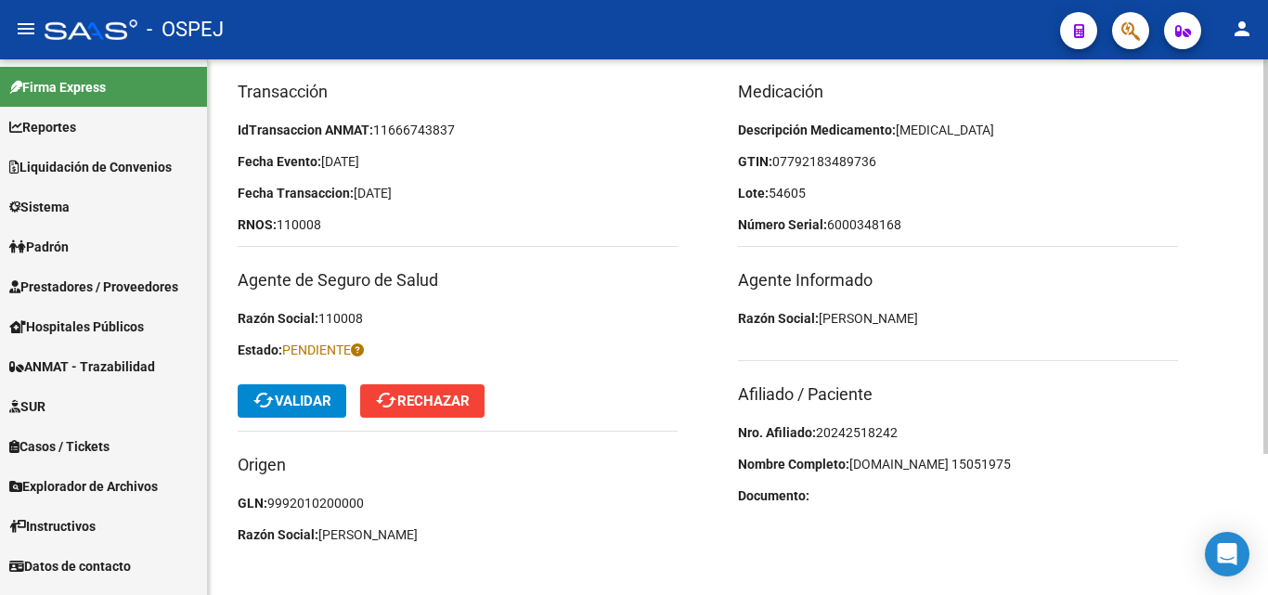
scroll to position [192, 0]
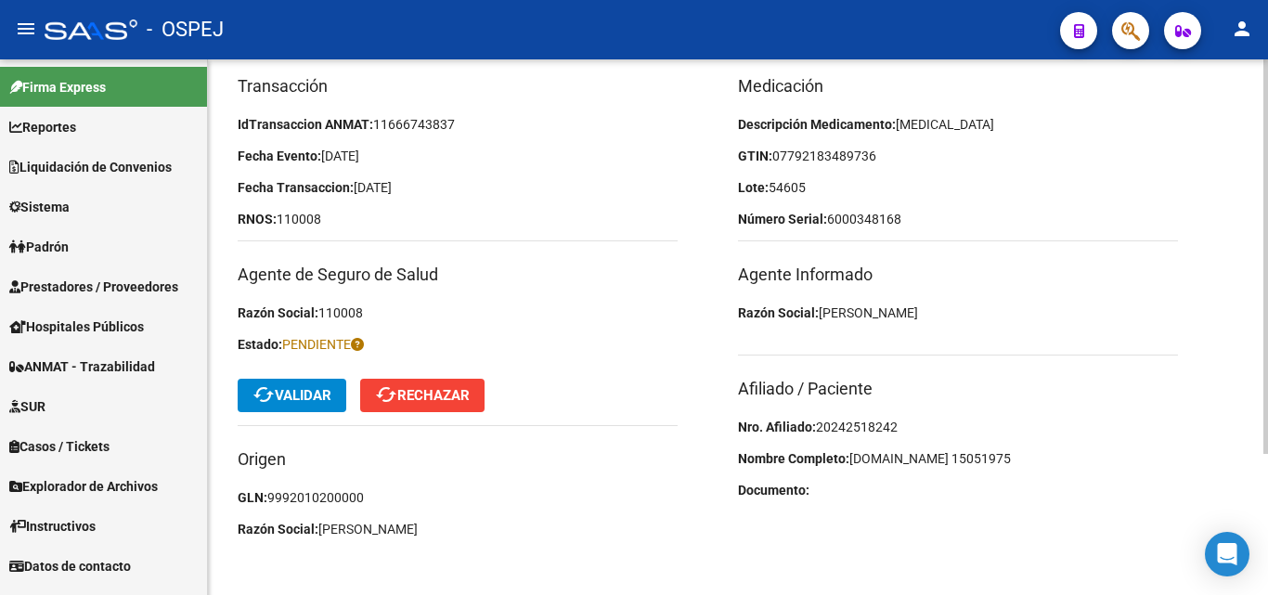
click at [833, 421] on span "20242518242" at bounding box center [857, 426] width 82 height 15
copy span "20242518242"
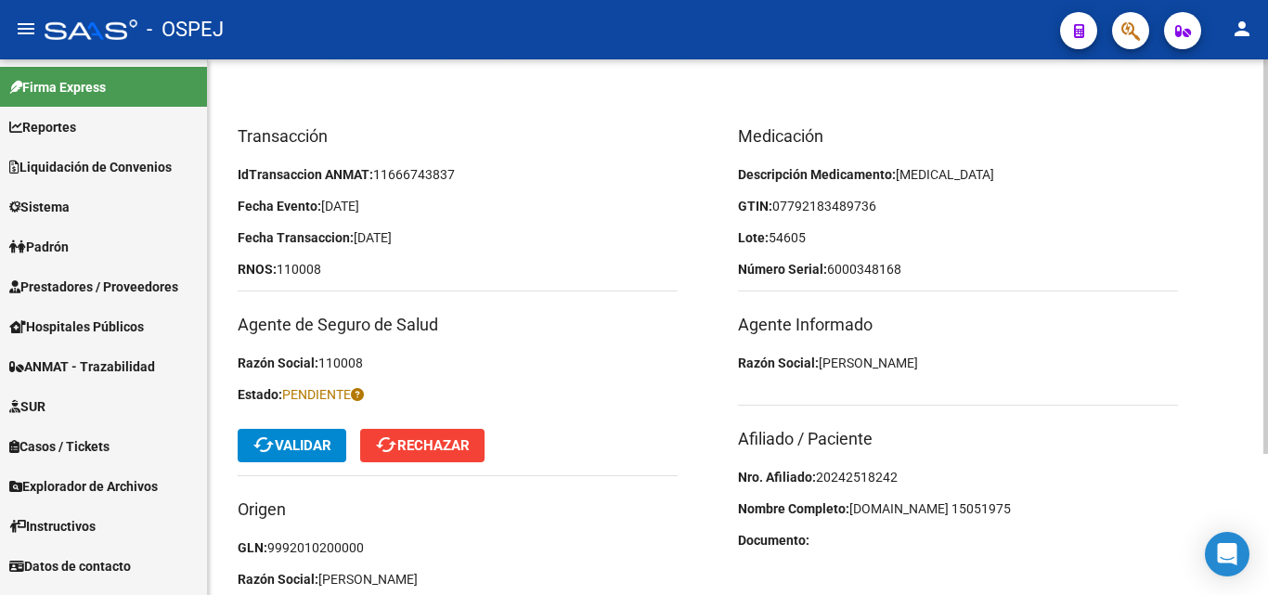
scroll to position [99, 0]
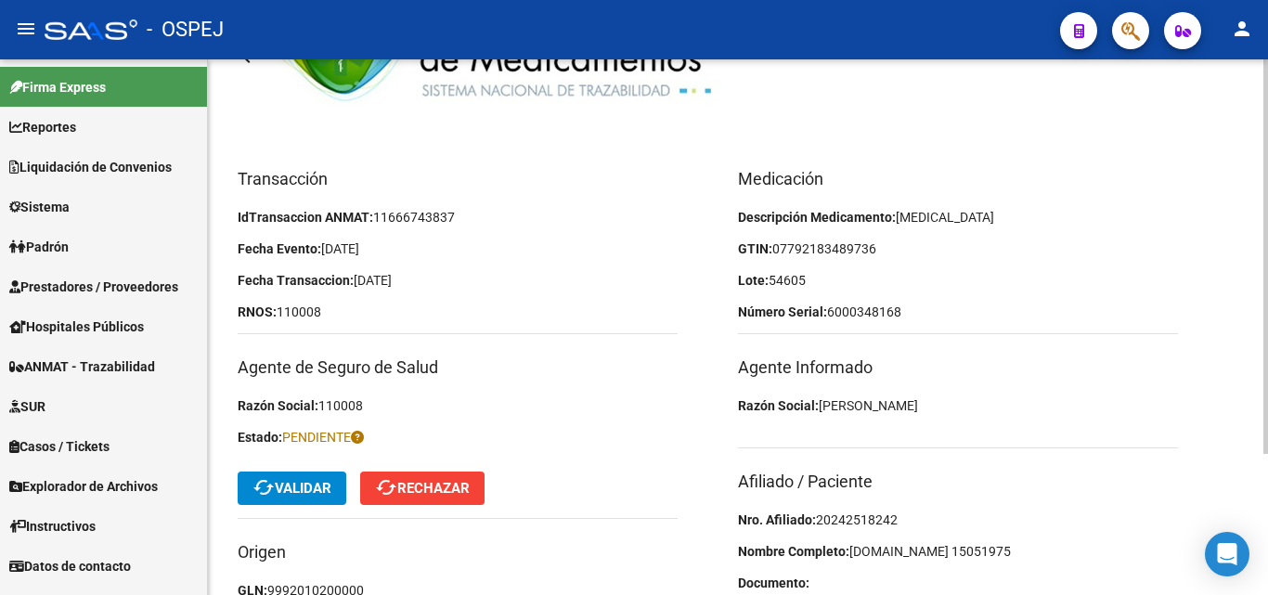
click at [817, 249] on span "07792183489736" at bounding box center [824, 248] width 104 height 15
click at [832, 247] on span "07792183489736" at bounding box center [824, 248] width 104 height 15
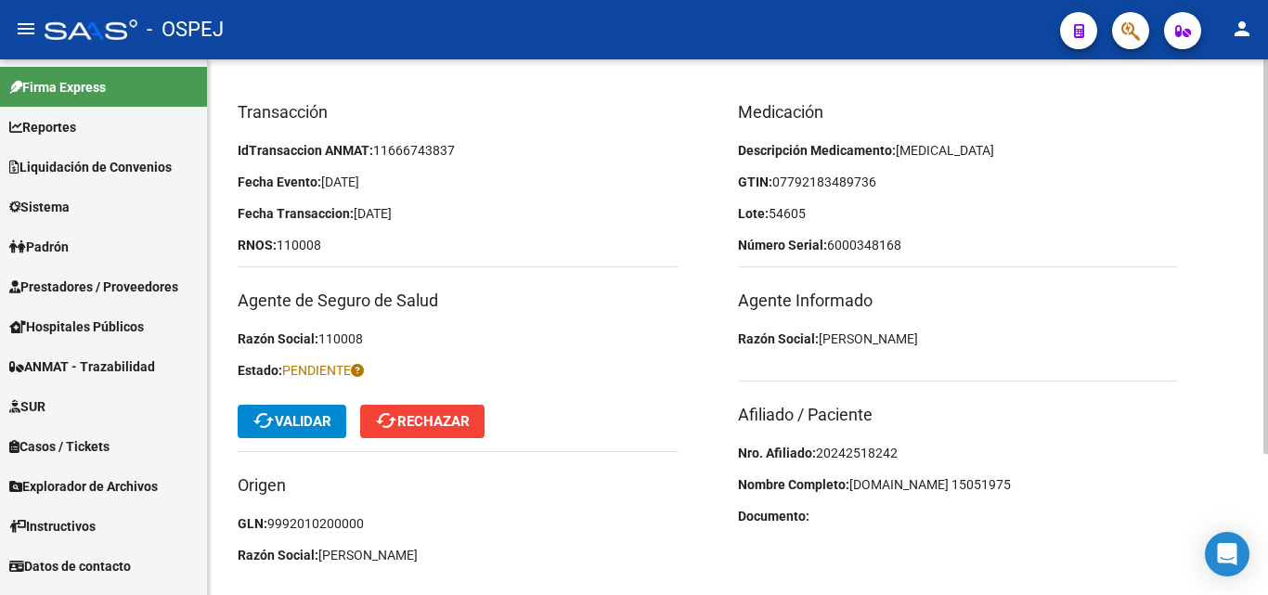
scroll to position [192, 0]
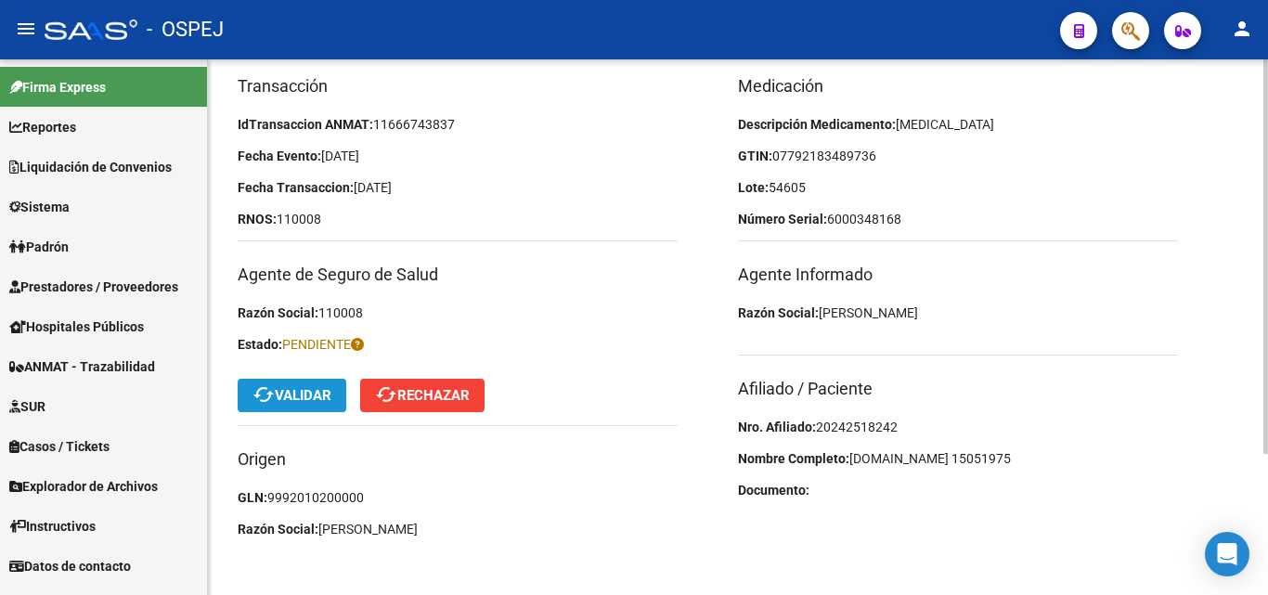
click at [324, 393] on span "cached Validar" at bounding box center [291, 395] width 79 height 17
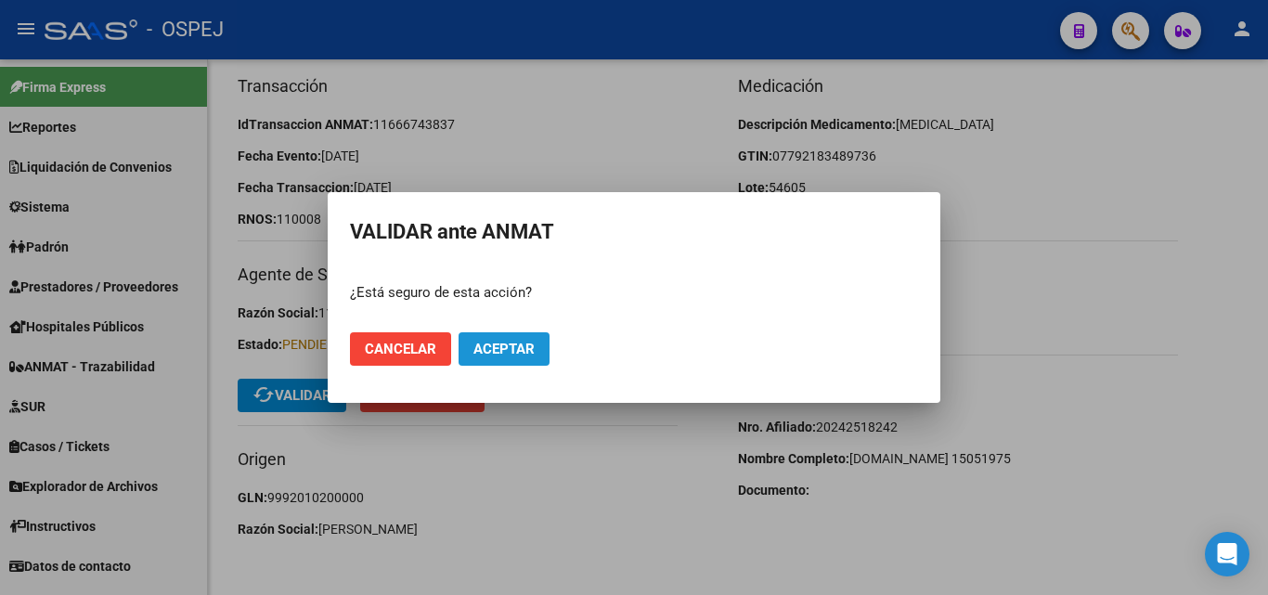
click at [494, 342] on span "Aceptar" at bounding box center [503, 349] width 61 height 17
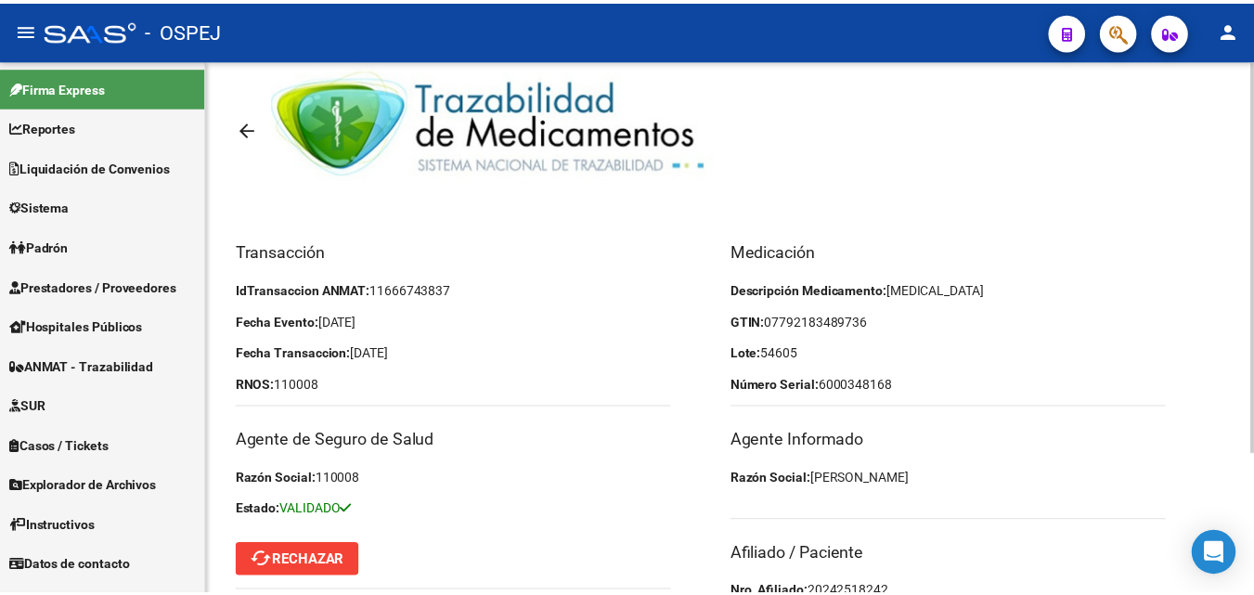
scroll to position [0, 0]
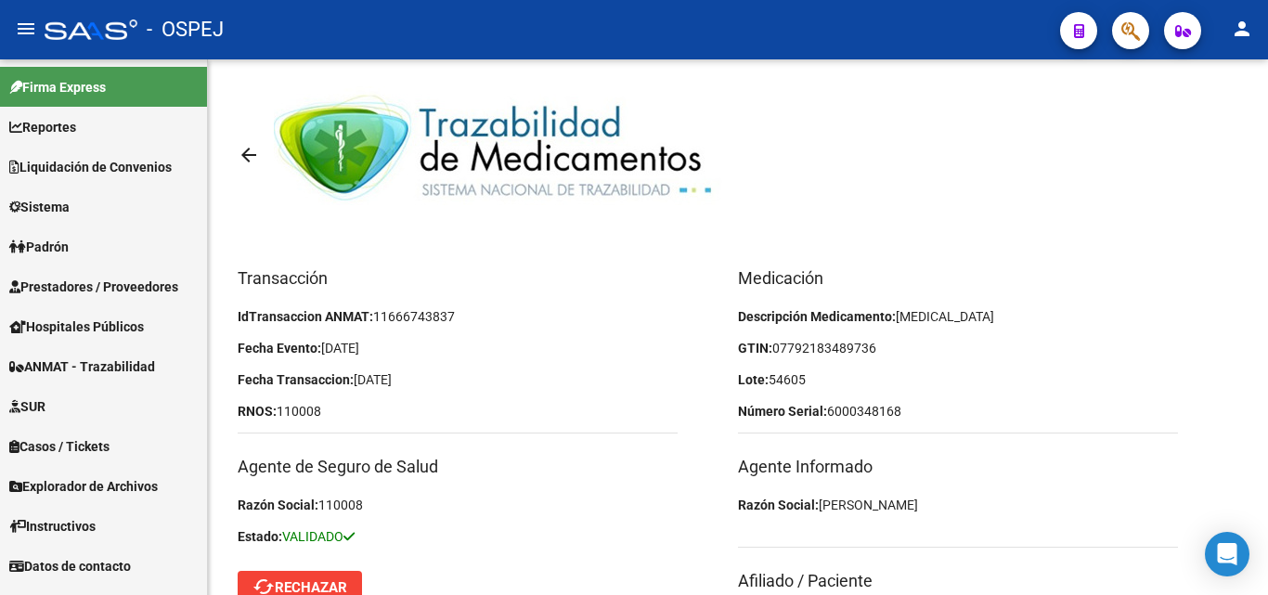
click at [1237, 42] on button "person" at bounding box center [1241, 29] width 37 height 37
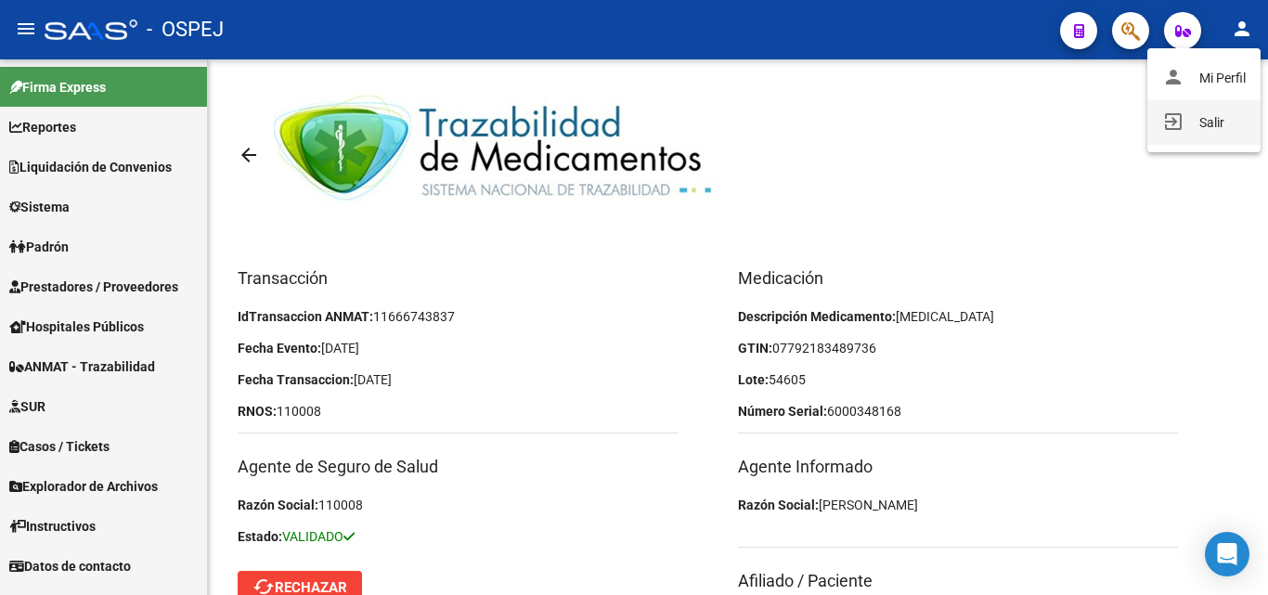
click at [1205, 120] on button "exit_to_app Salir" at bounding box center [1203, 122] width 113 height 45
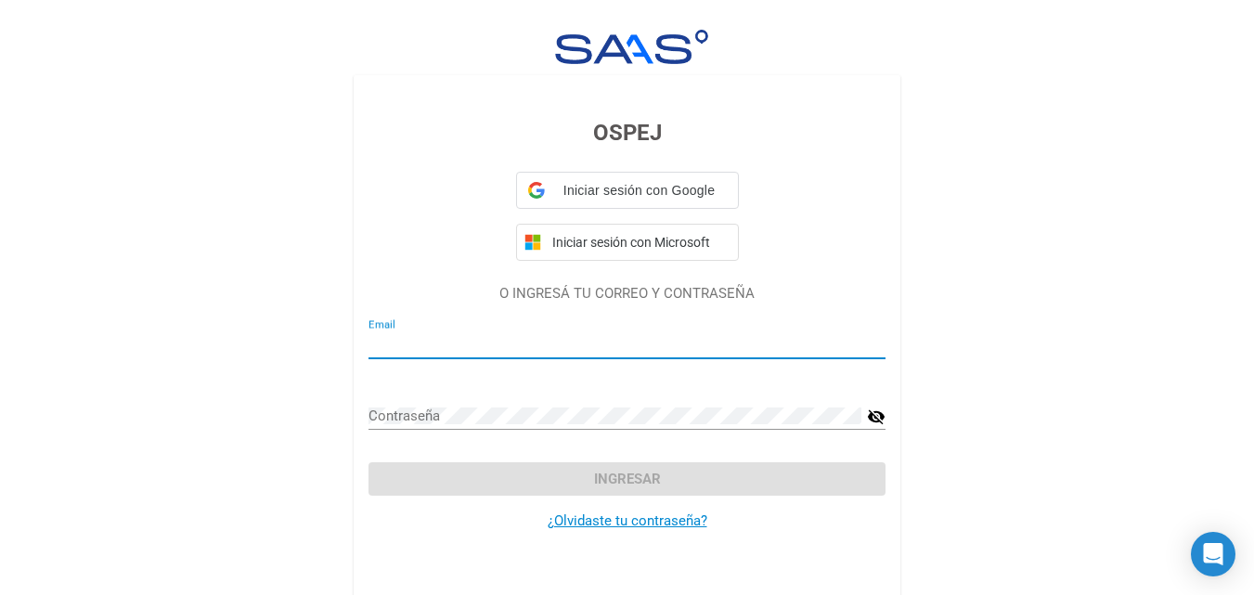
type input "[EMAIL_ADDRESS][DOMAIN_NAME]"
